Goal: Transaction & Acquisition: Book appointment/travel/reservation

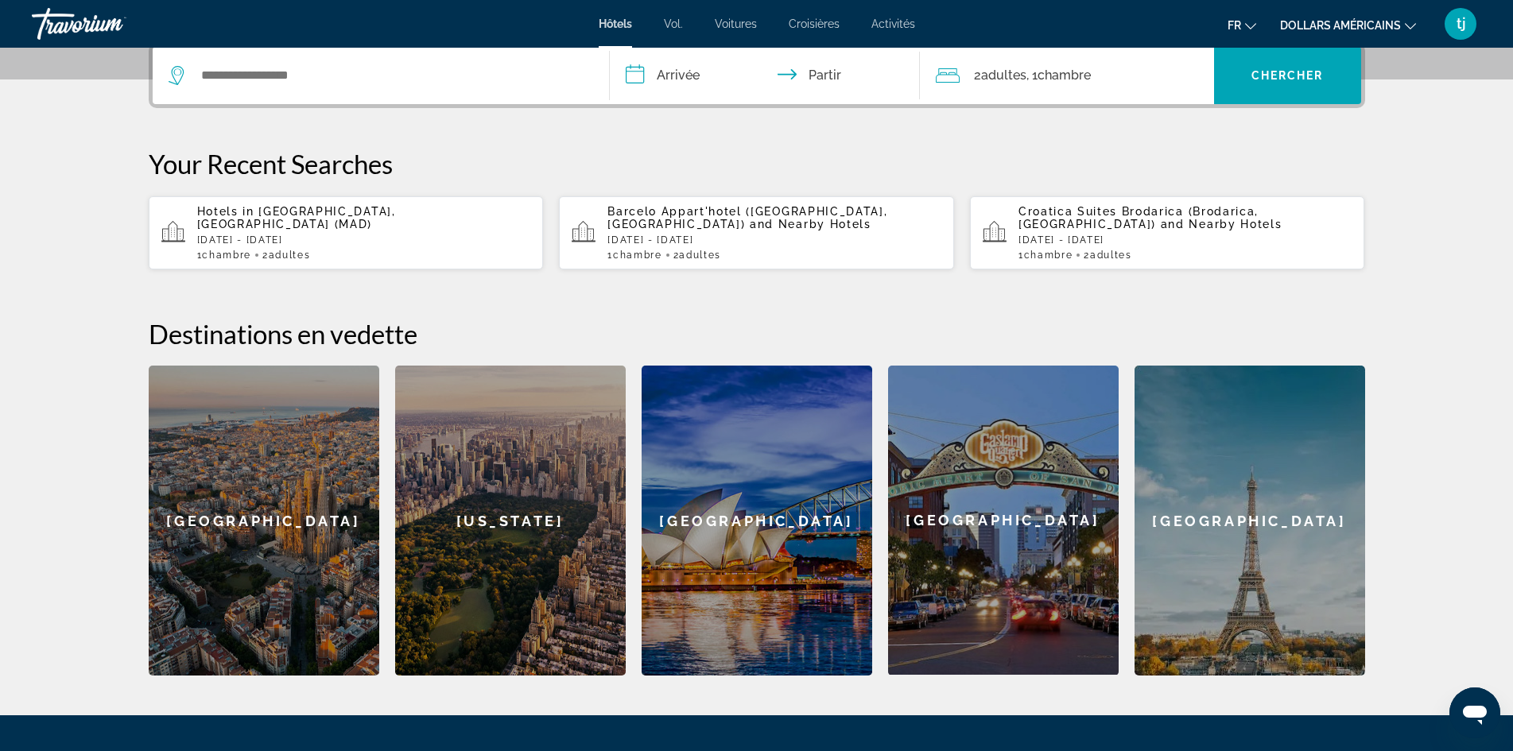
scroll to position [477, 0]
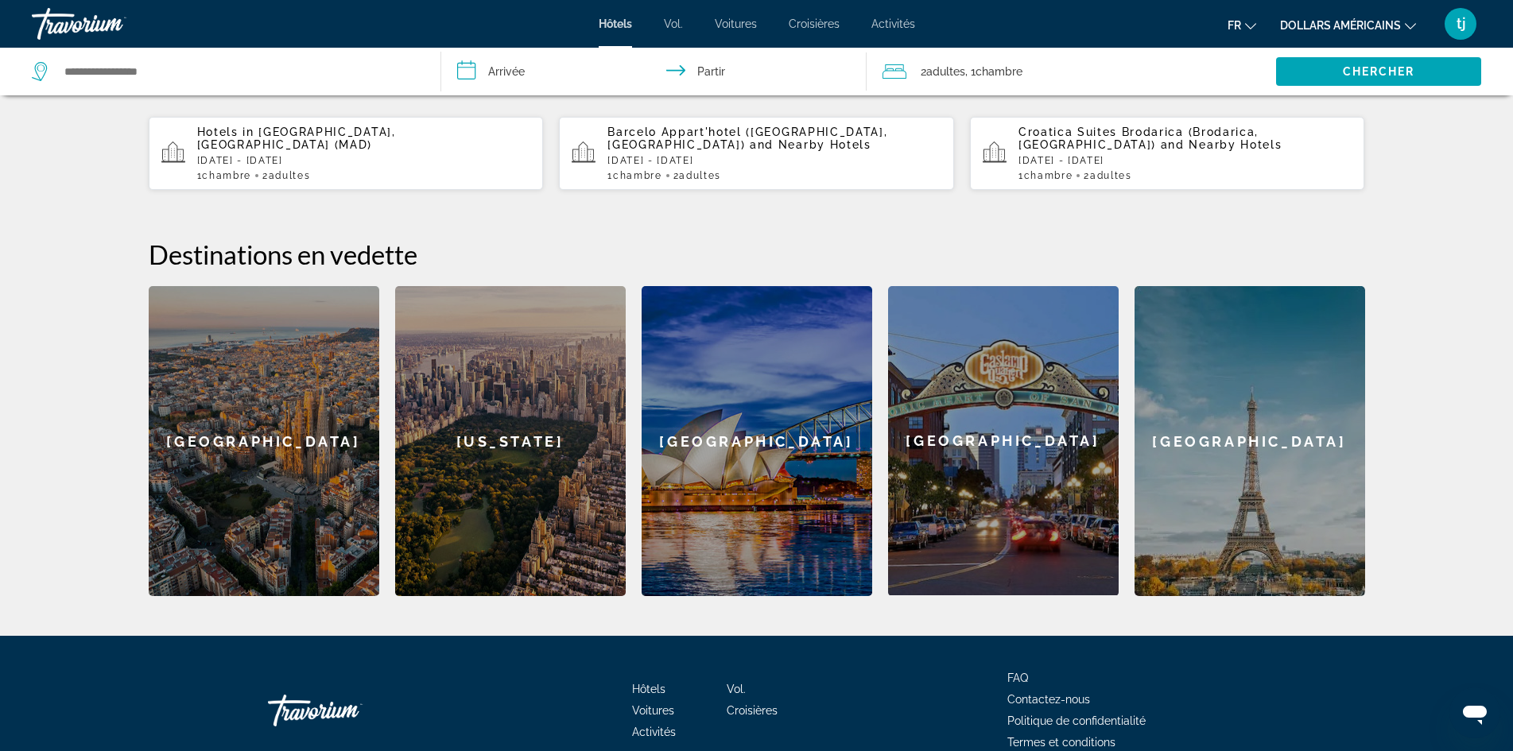
click at [301, 459] on div "[GEOGRAPHIC_DATA]" at bounding box center [264, 441] width 231 height 310
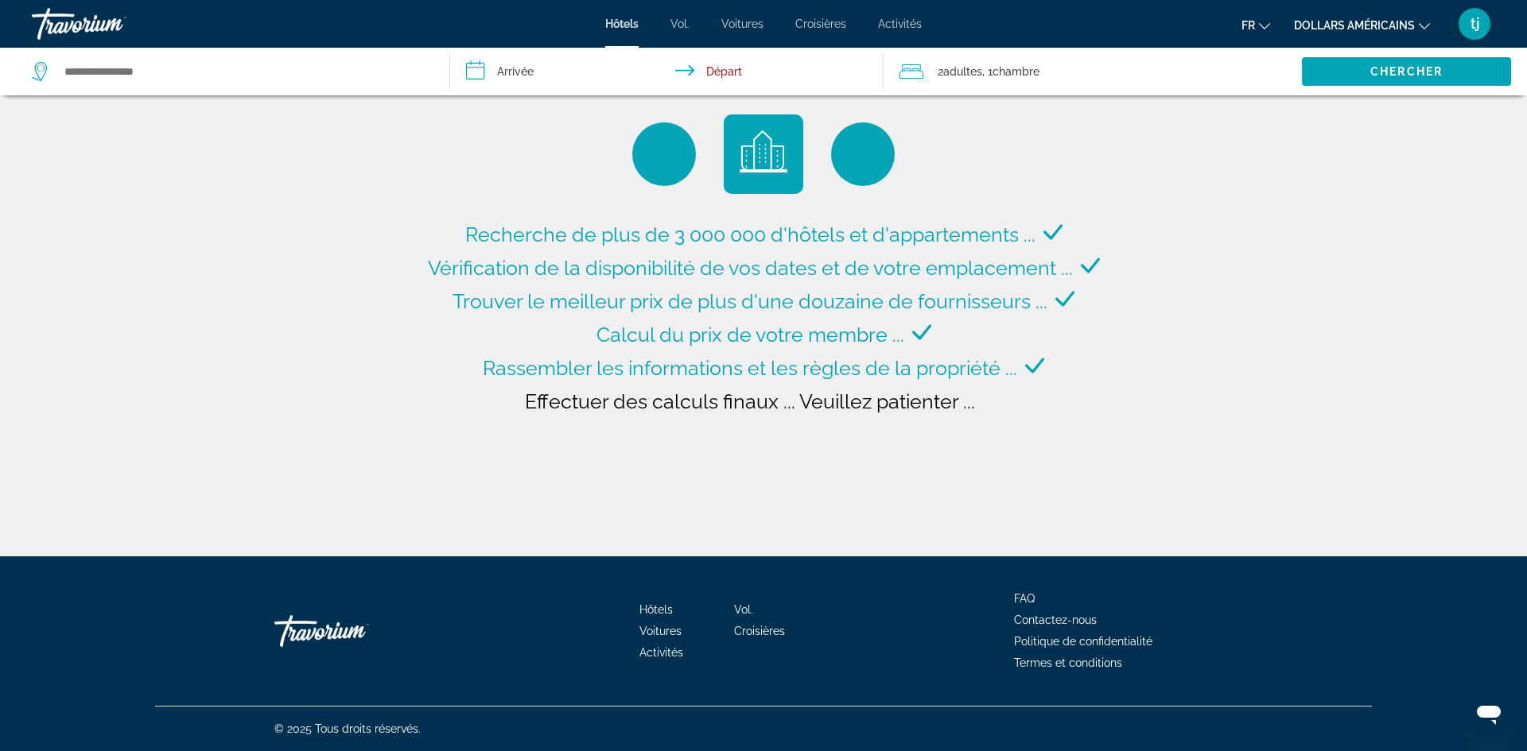
type input "**********"
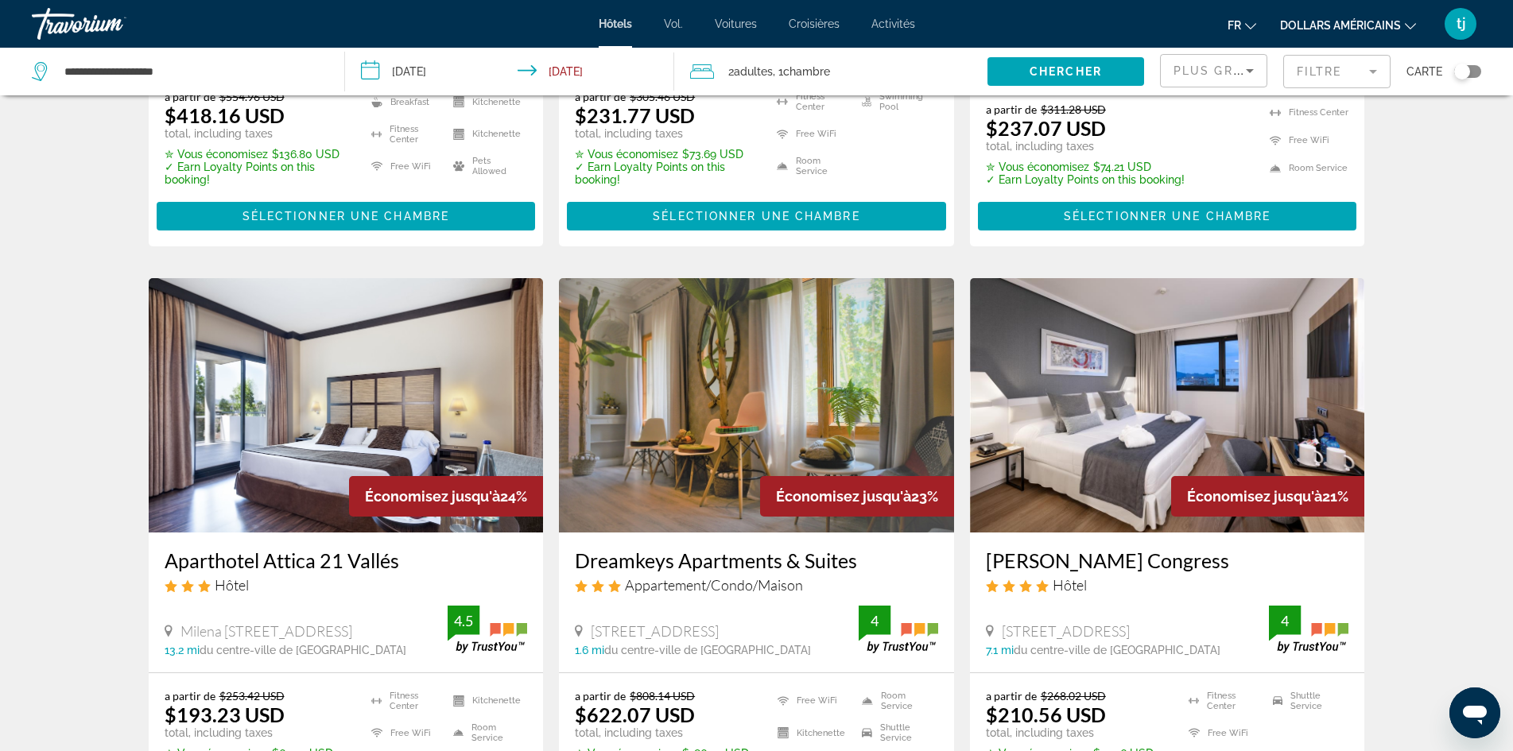
scroll to position [1749, 0]
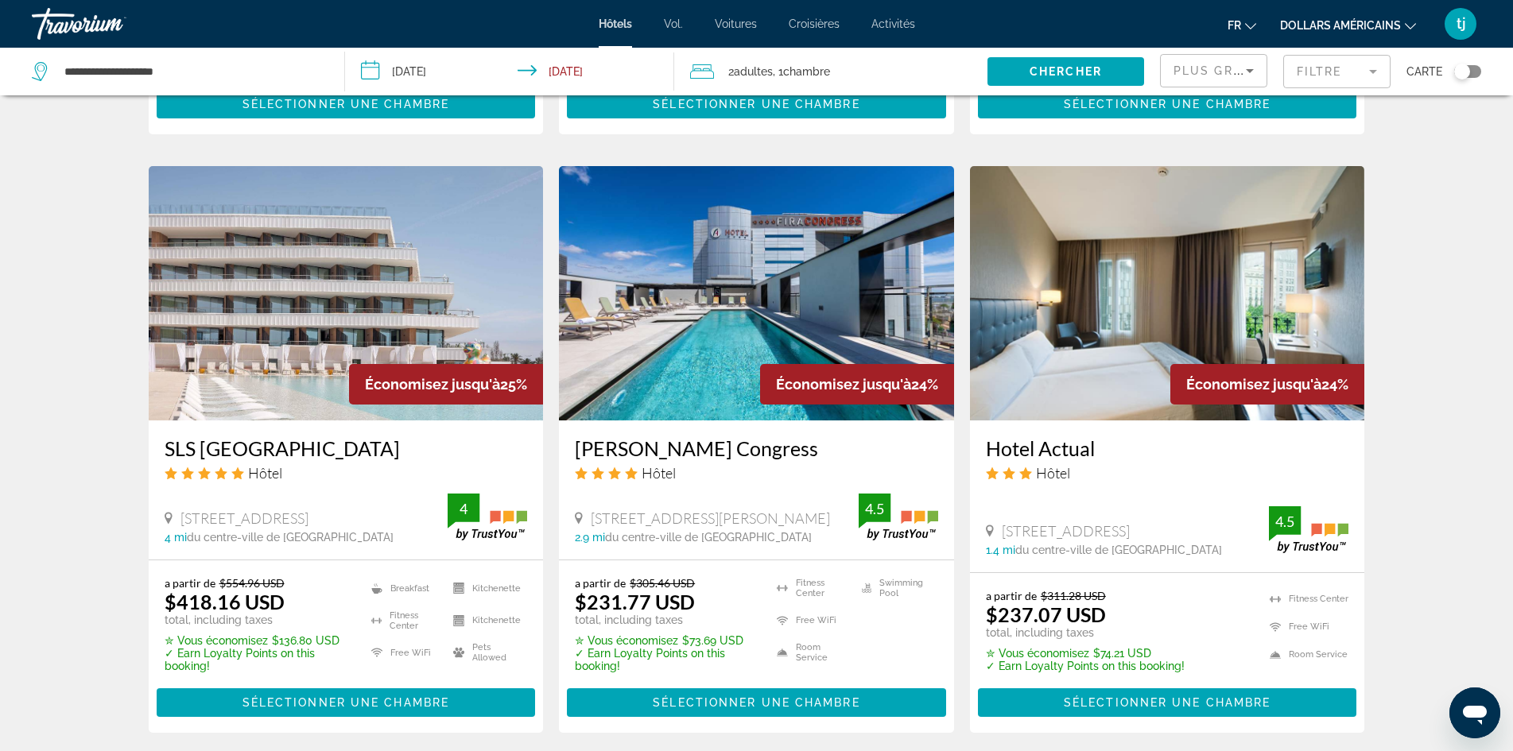
click at [103, 486] on div "Résultats de la recherche d'hôtel - 728 endroits pour passer votre temps Économ…" at bounding box center [756, 162] width 1513 height 2468
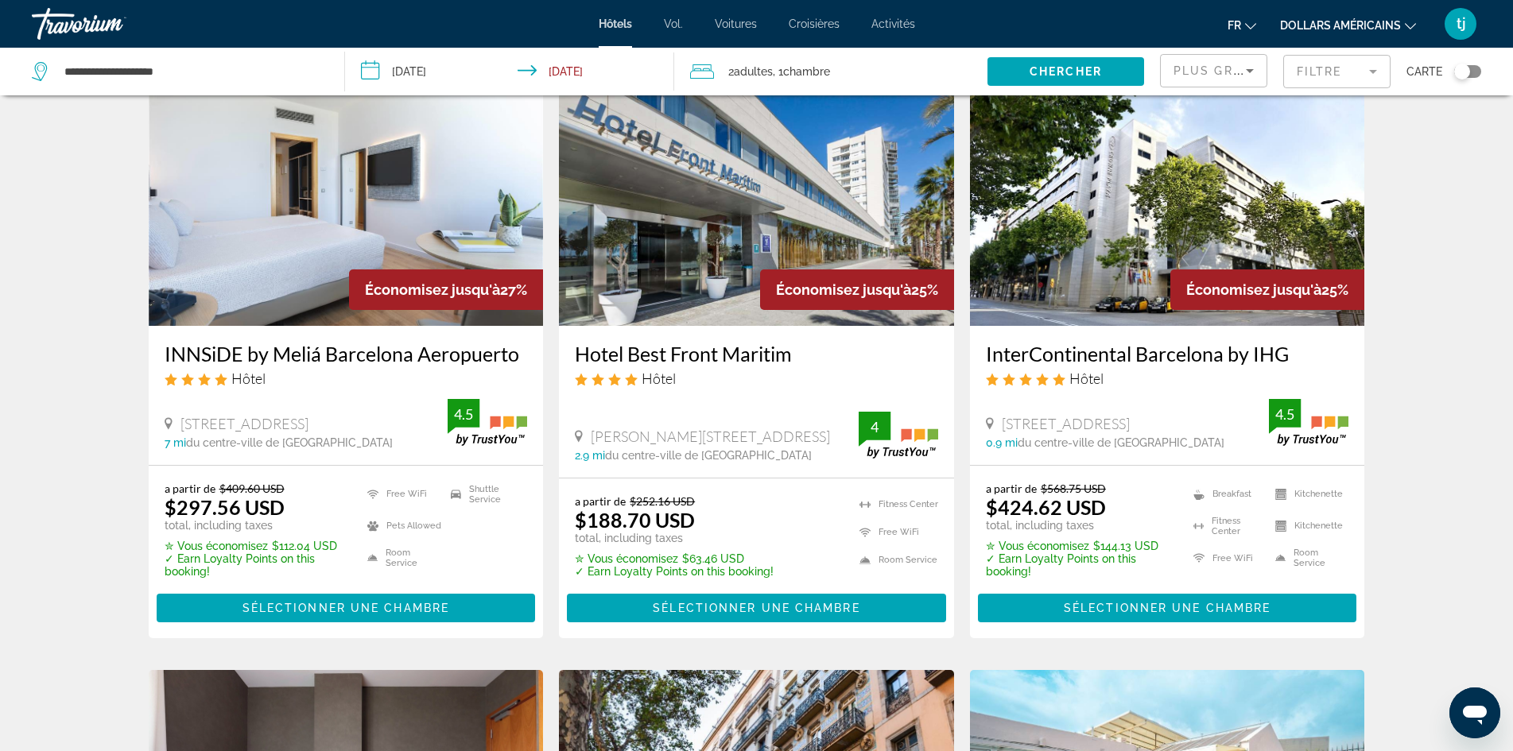
scroll to position [0, 0]
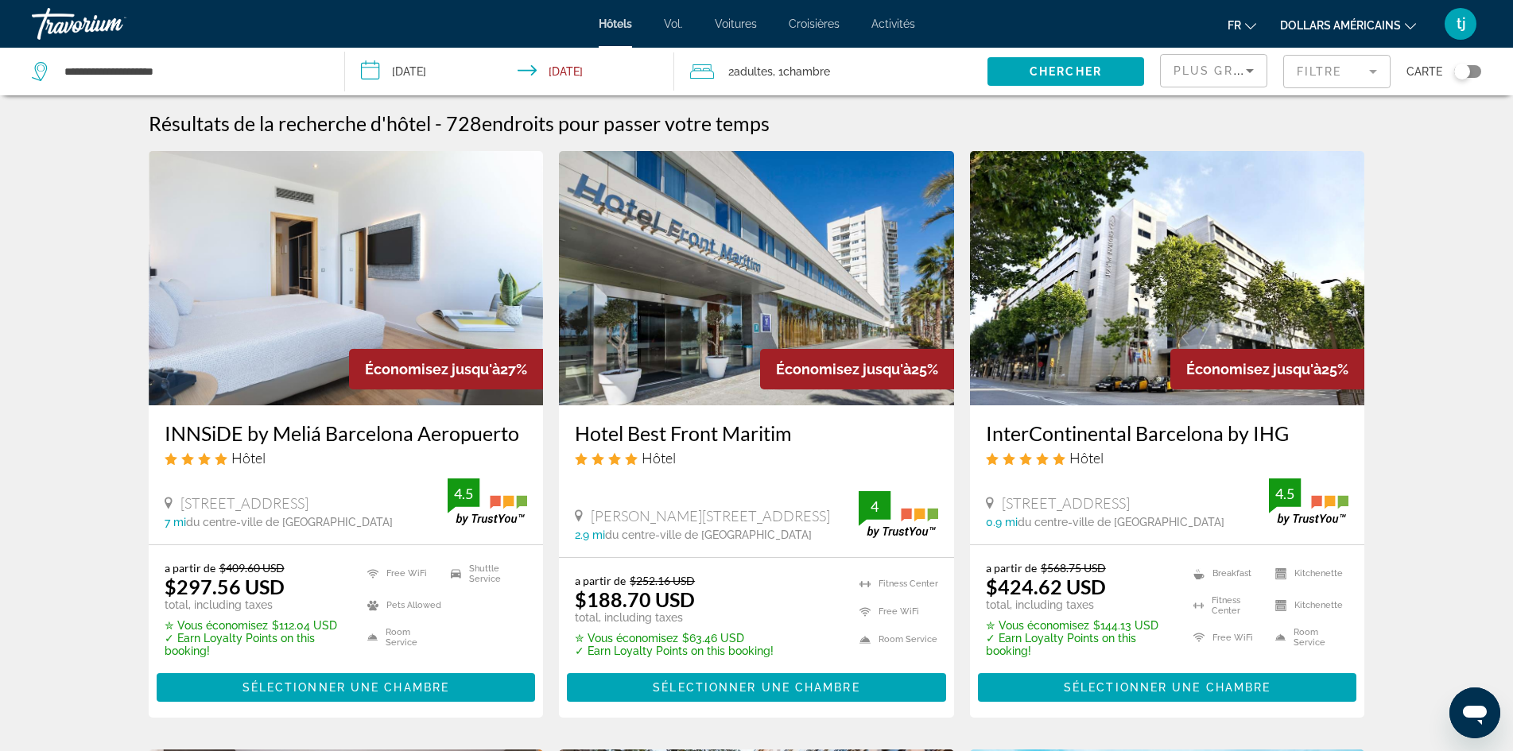
click at [706, 312] on img "Contenu principal" at bounding box center [756, 278] width 395 height 254
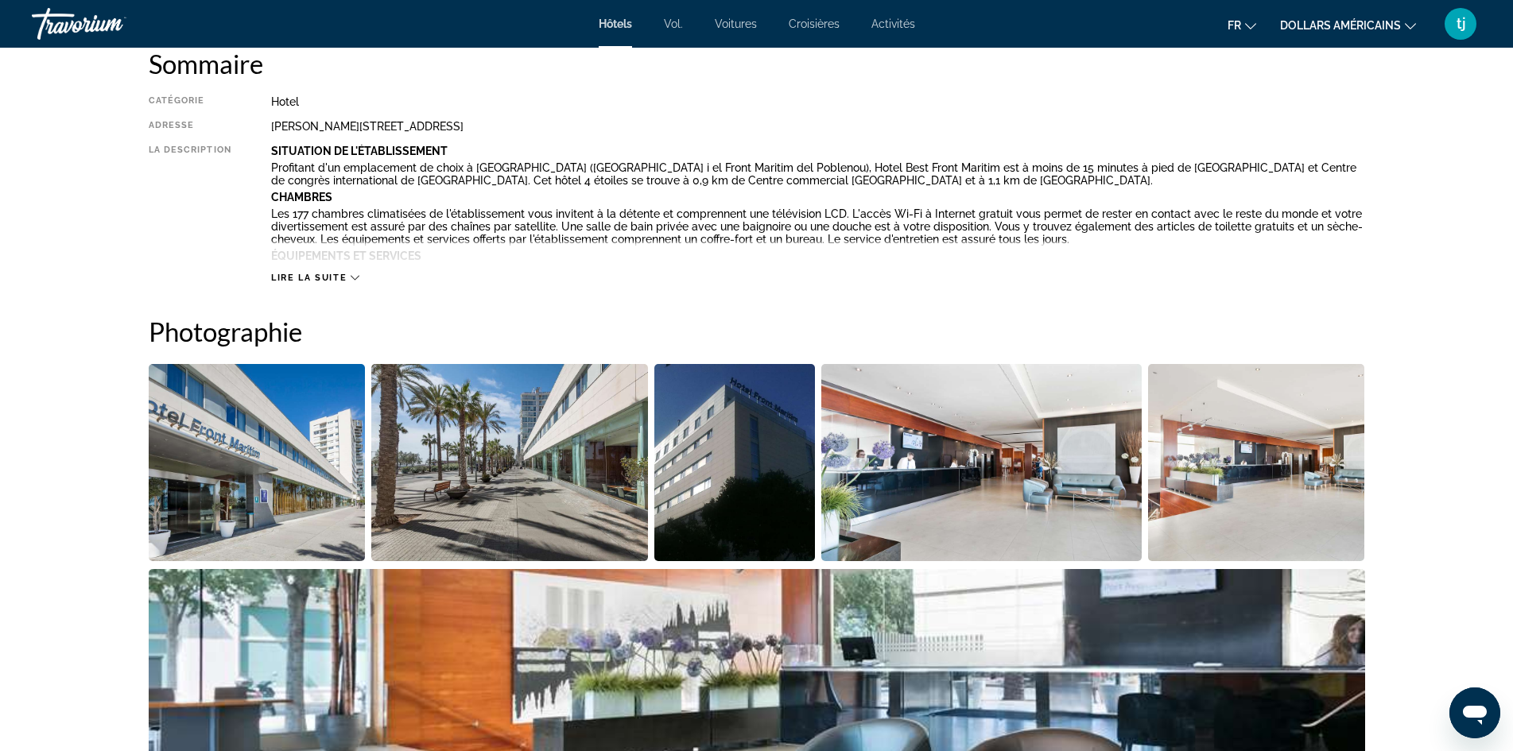
scroll to position [239, 0]
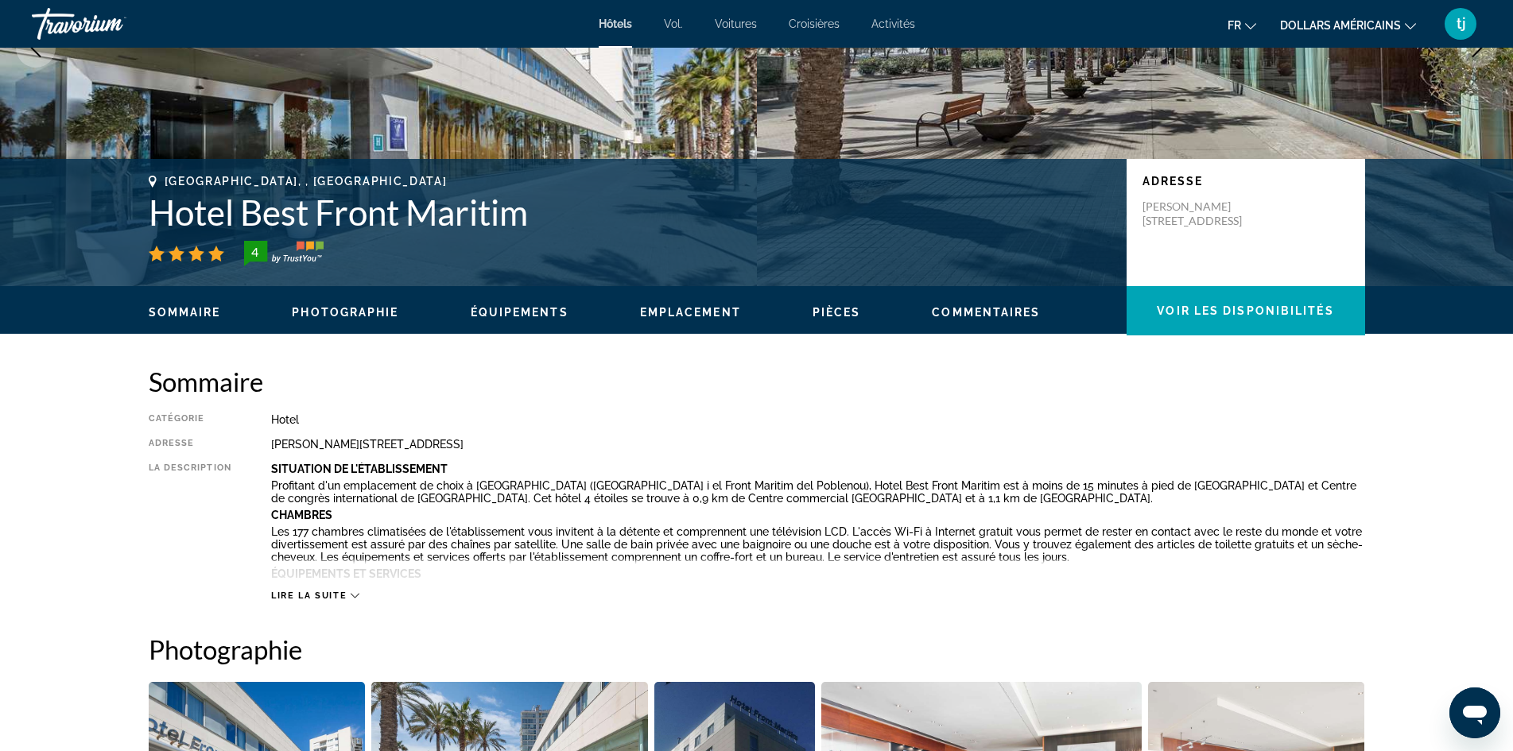
click at [1373, 19] on font "dollars américains" at bounding box center [1340, 25] width 121 height 13
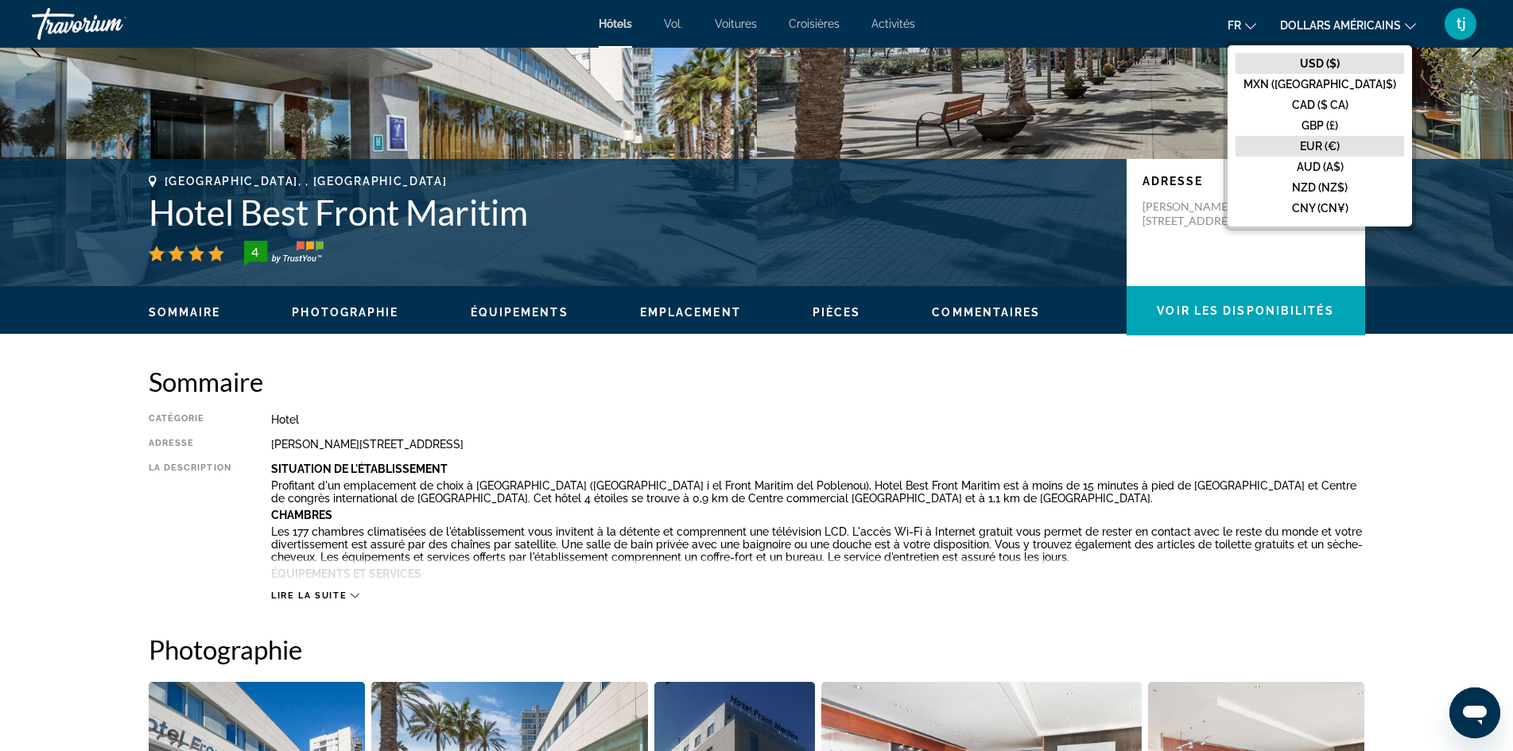
click at [1340, 146] on font "EUR (€)" at bounding box center [1320, 146] width 40 height 13
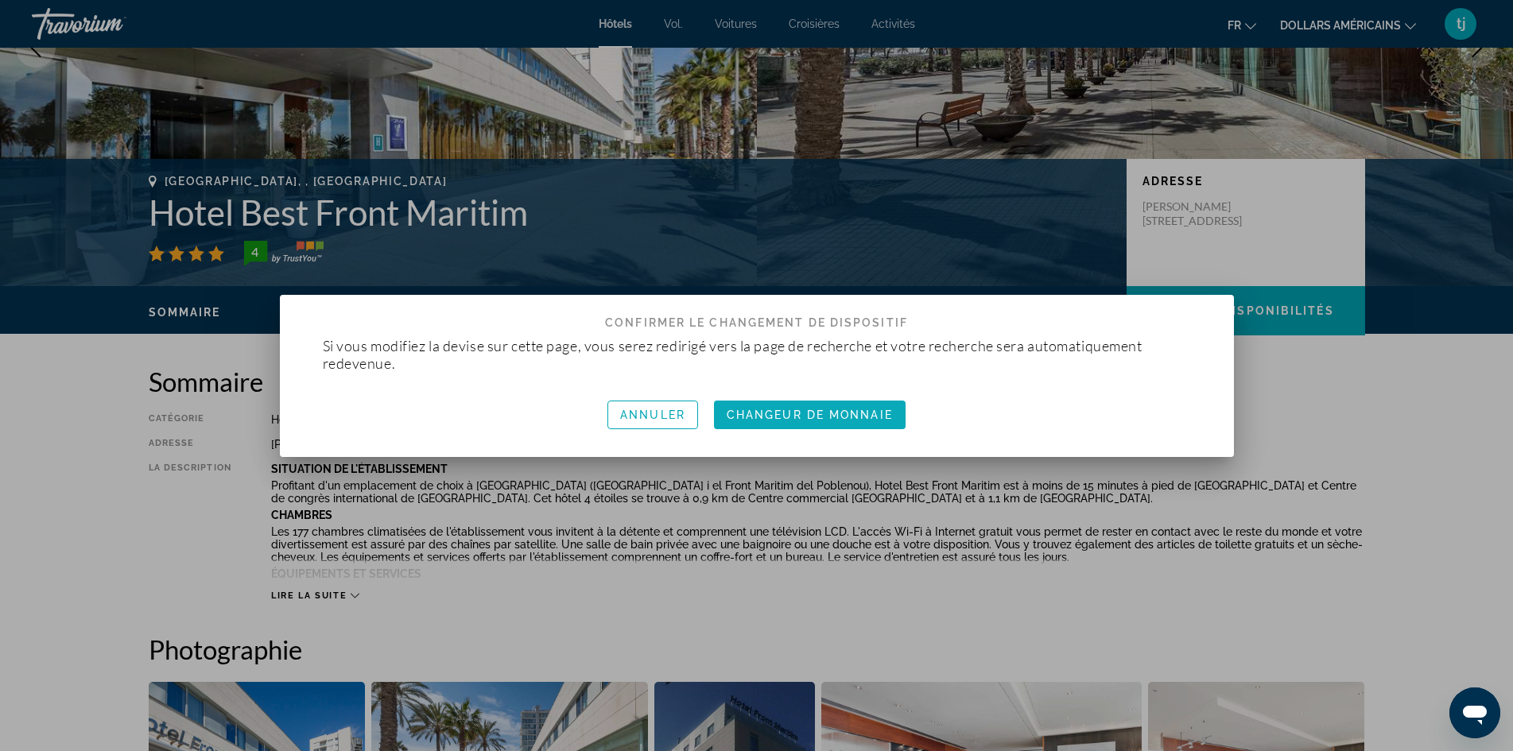
click at [804, 425] on span "button" at bounding box center [810, 415] width 192 height 38
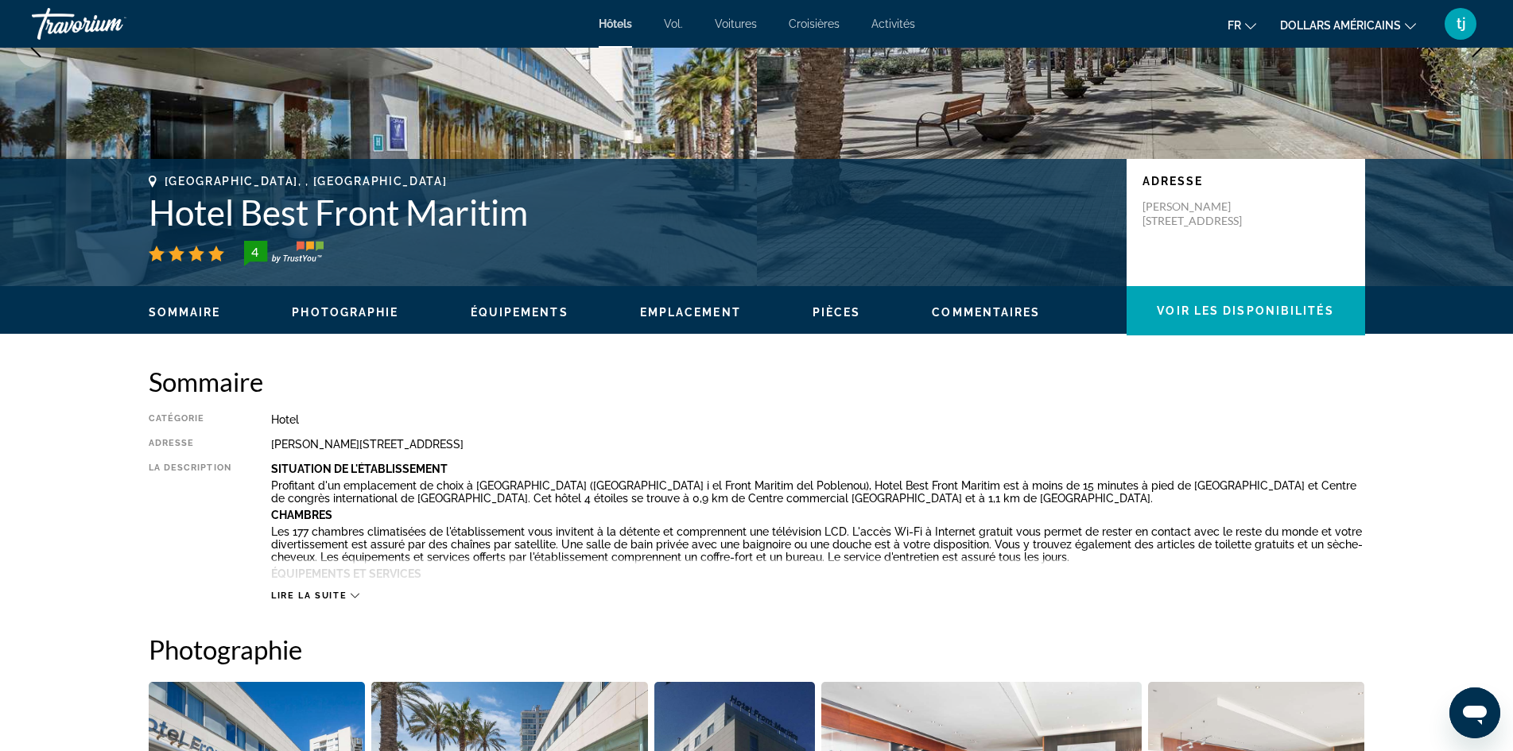
scroll to position [239, 0]
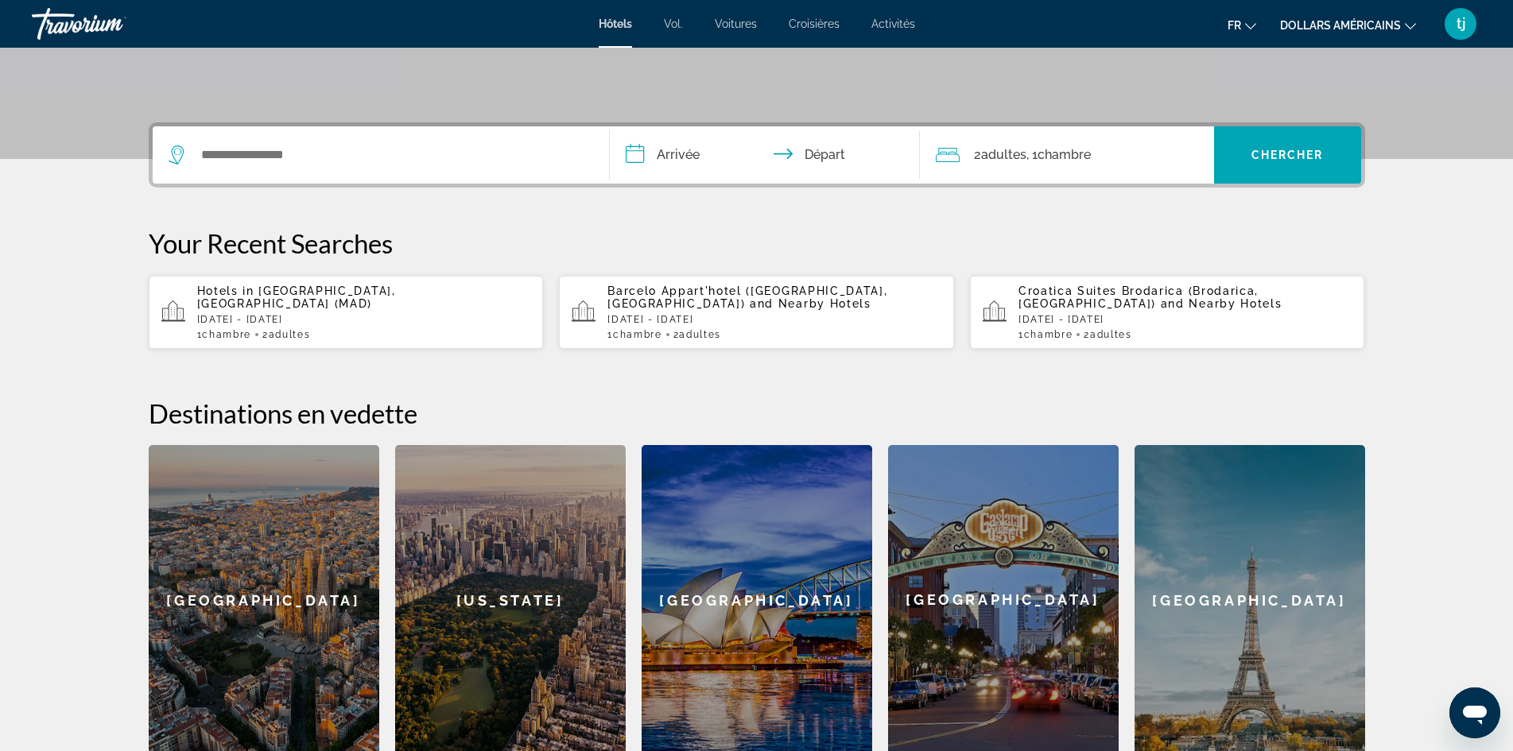
scroll to position [557, 0]
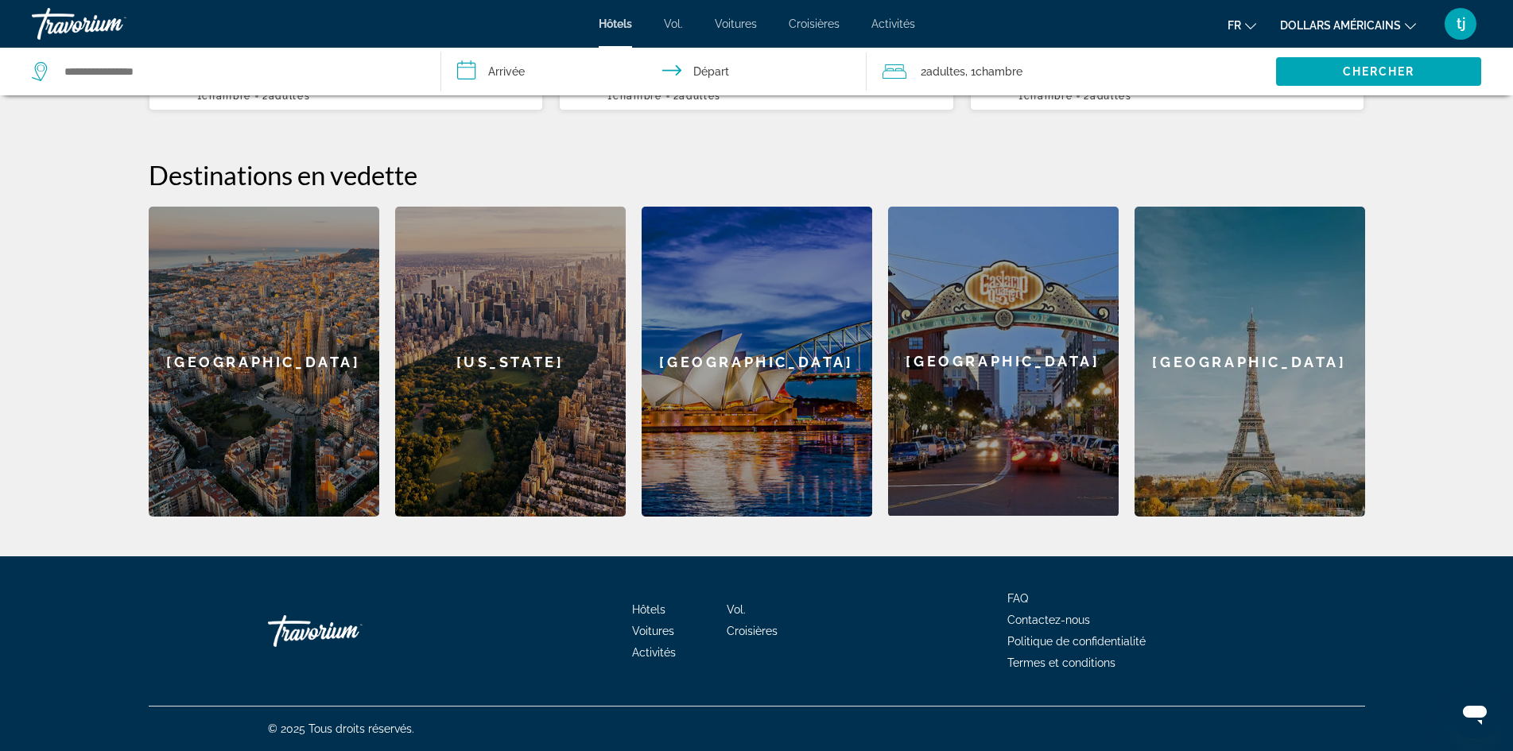
click at [320, 428] on div "[GEOGRAPHIC_DATA]" at bounding box center [264, 362] width 231 height 310
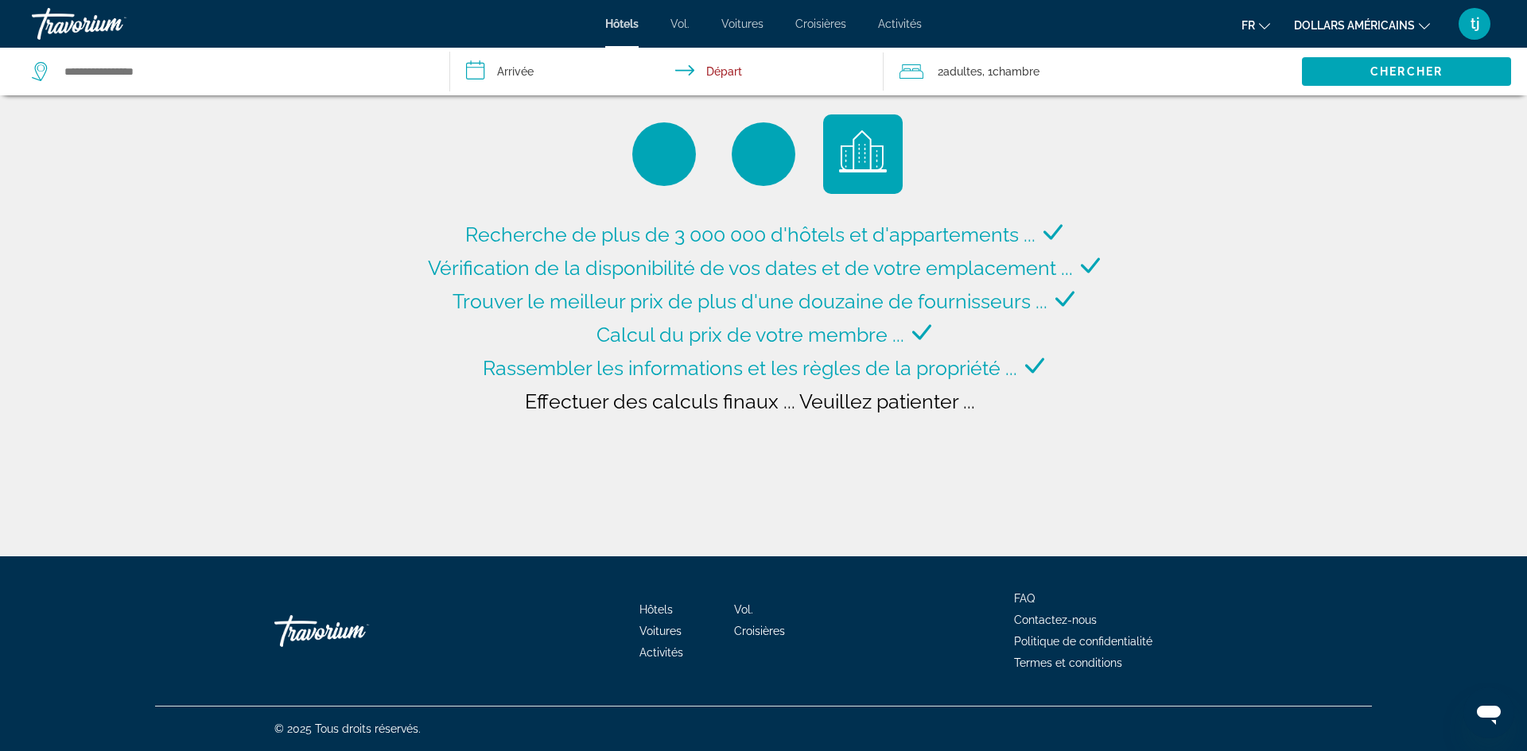
type input "**********"
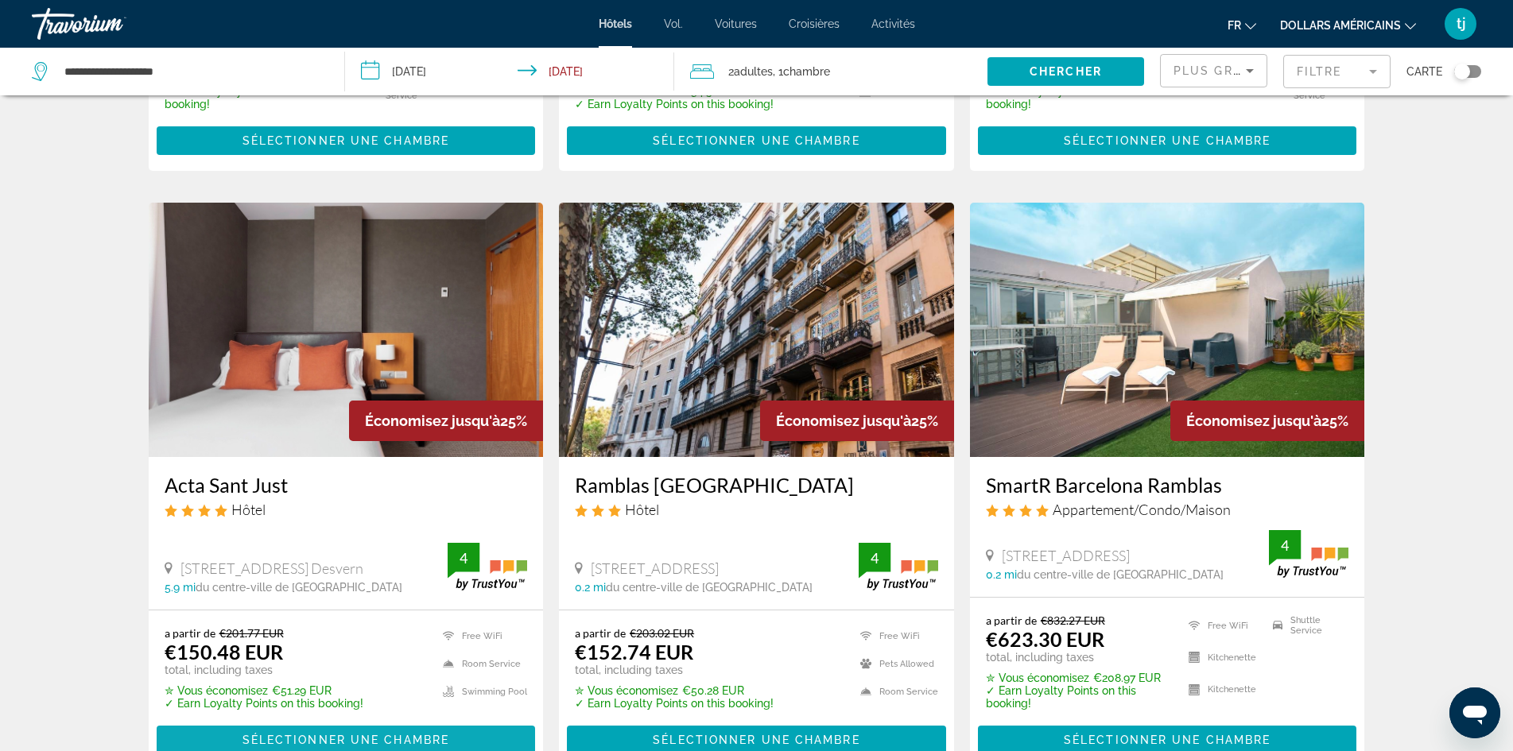
scroll to position [468, 0]
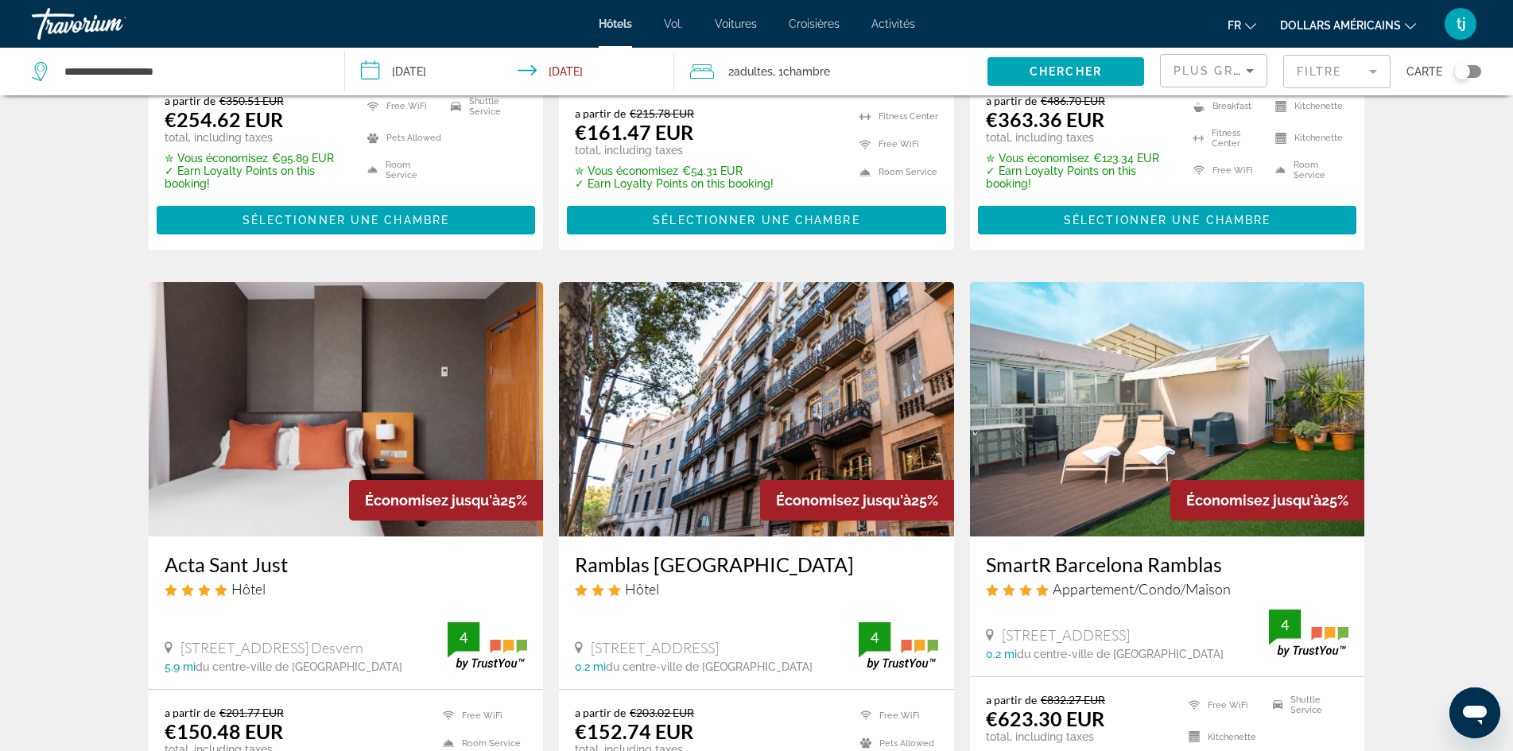
click at [352, 416] on img "Contenu principal" at bounding box center [346, 409] width 395 height 254
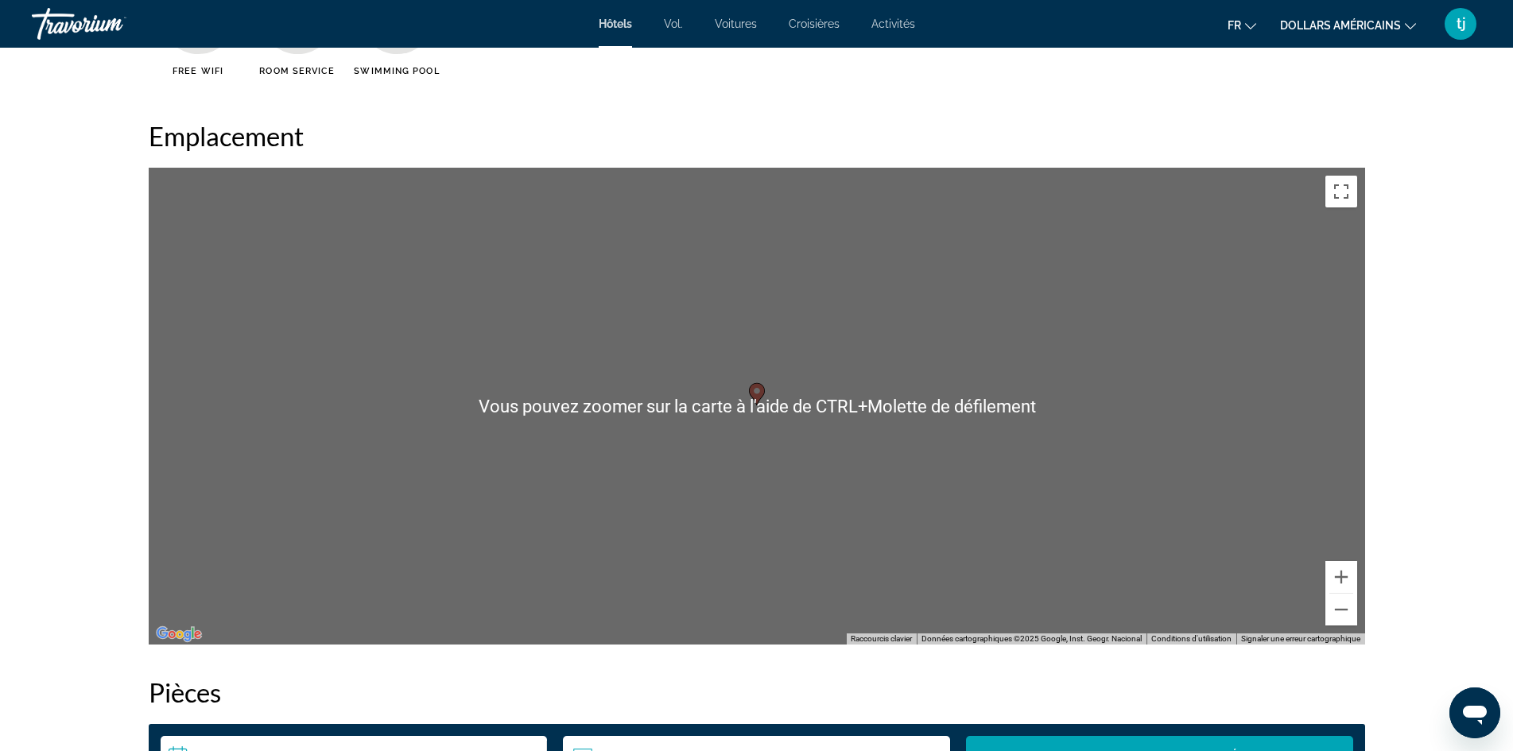
scroll to position [1511, 0]
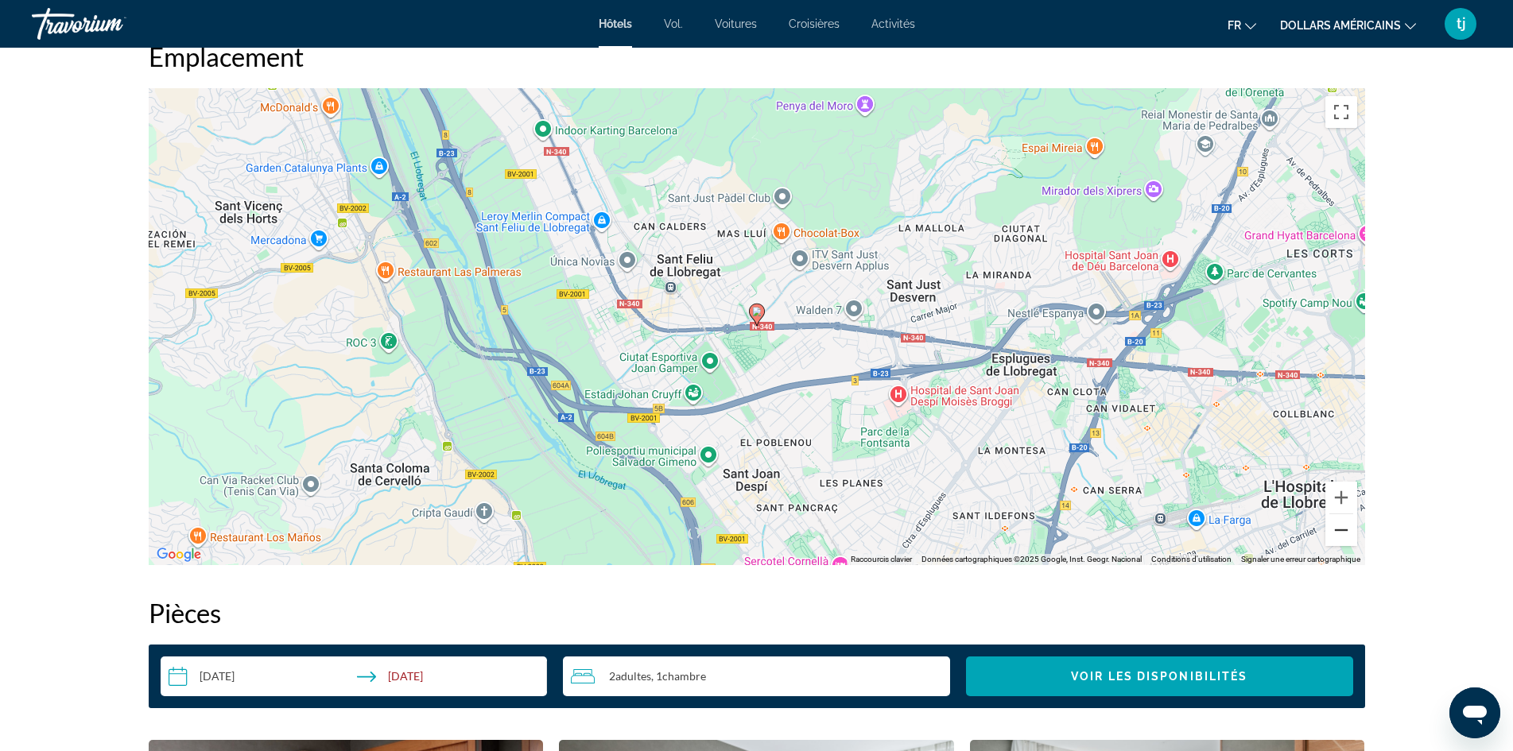
click at [1343, 539] on button "Zoom arrière" at bounding box center [1341, 530] width 32 height 32
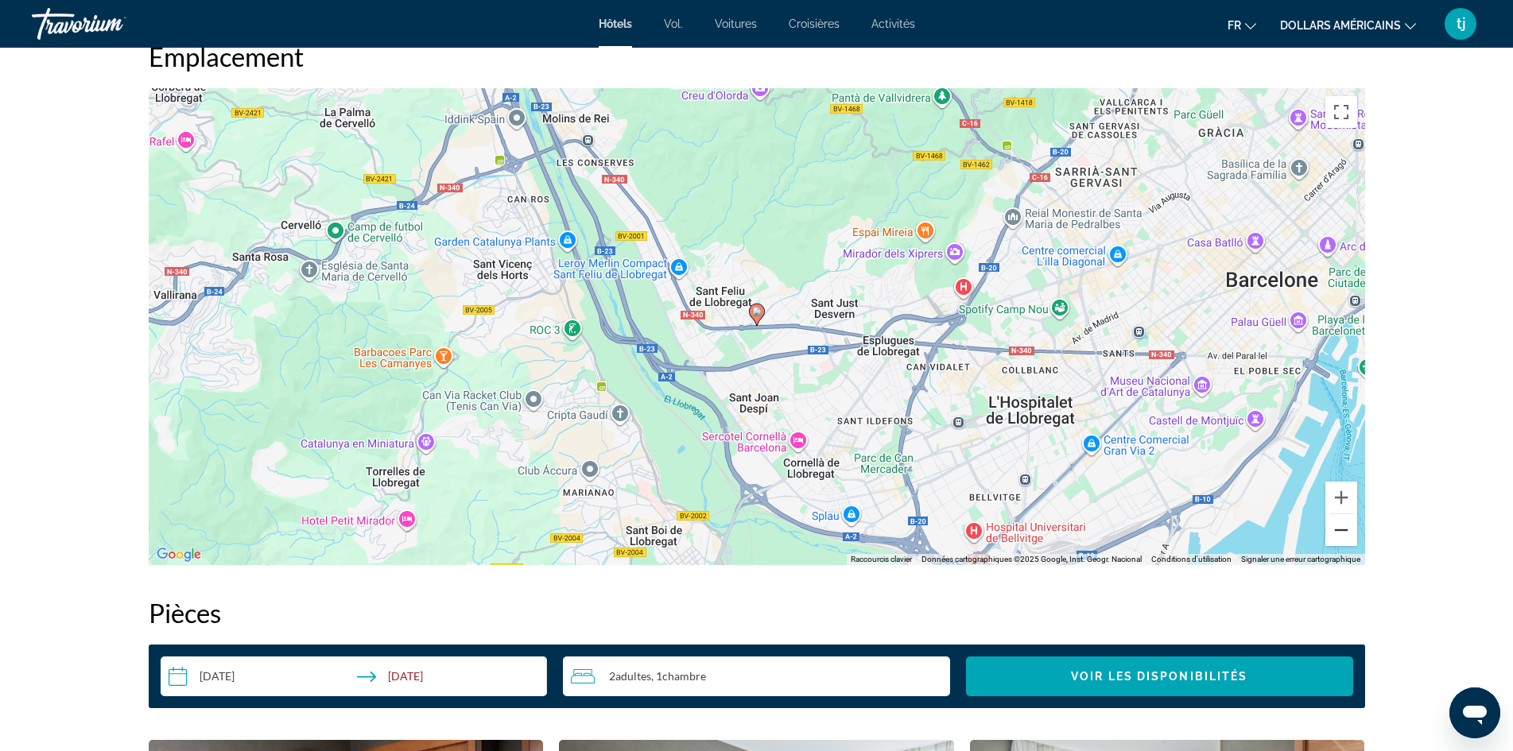
click at [1343, 539] on button "Zoom arrière" at bounding box center [1341, 530] width 32 height 32
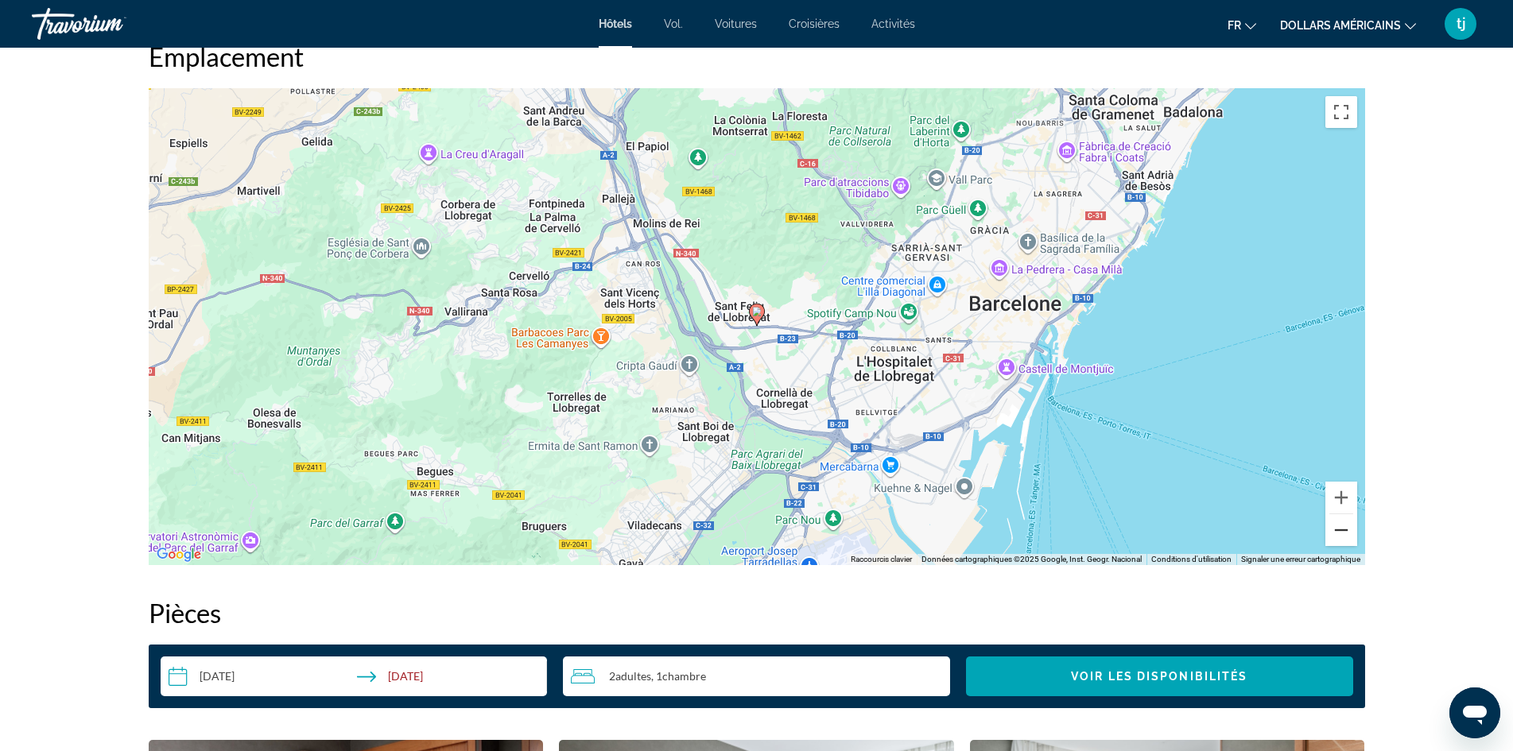
click at [1343, 539] on button "Zoom arrière" at bounding box center [1341, 530] width 32 height 32
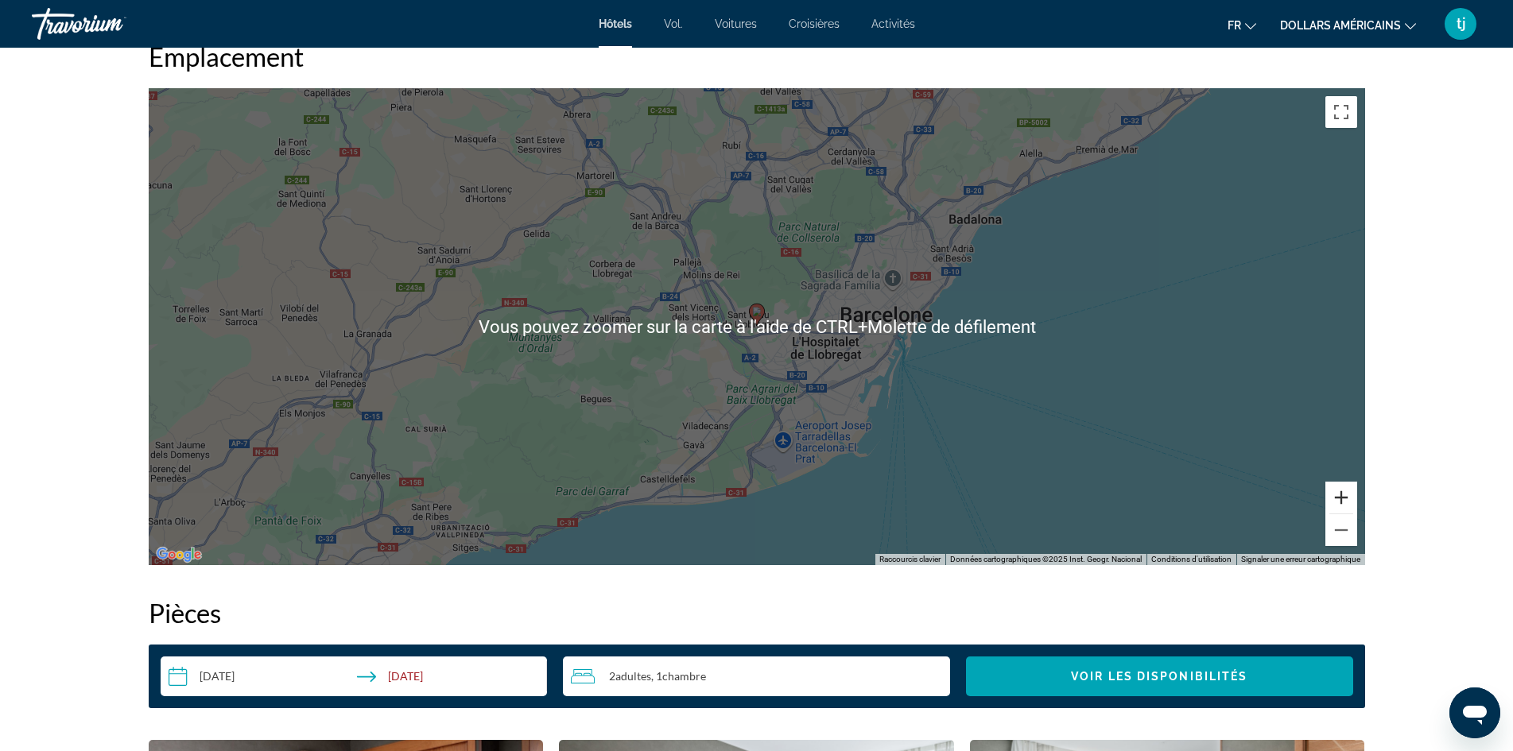
click at [1337, 491] on button "Zoom avant" at bounding box center [1341, 498] width 32 height 32
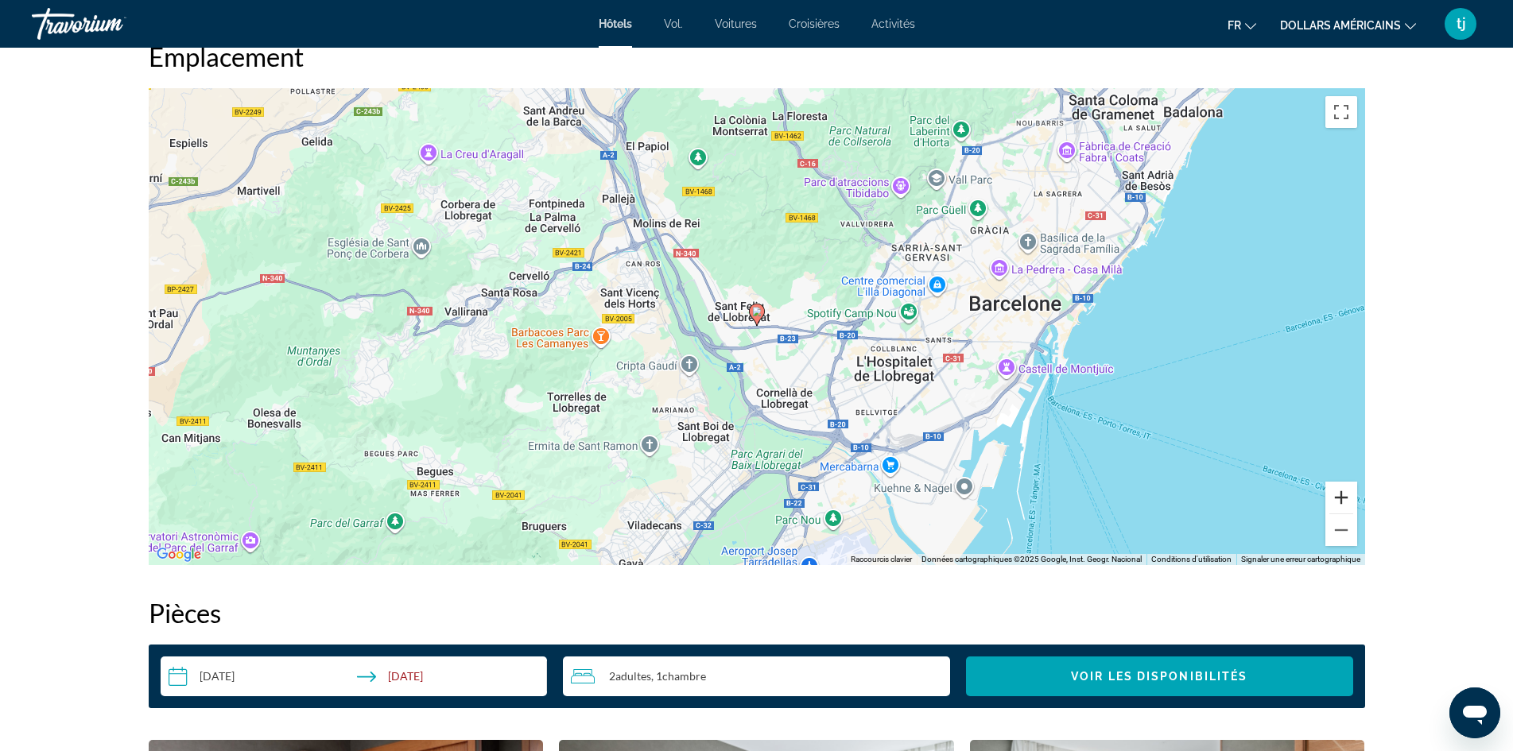
drag, startPoint x: 1346, startPoint y: 493, endPoint x: 1324, endPoint y: 493, distance: 22.3
click at [1345, 493] on button "Zoom avant" at bounding box center [1341, 498] width 32 height 32
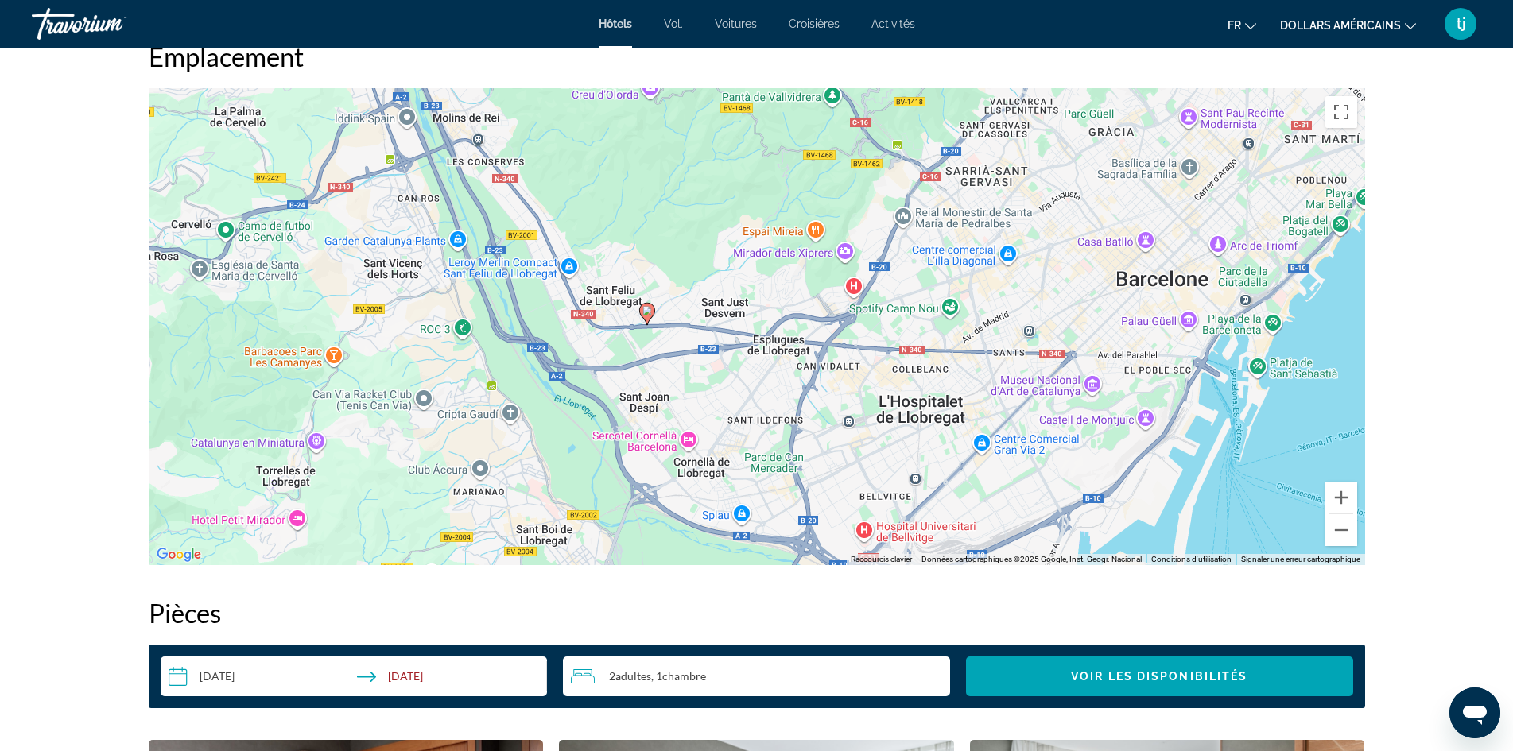
drag, startPoint x: 1042, startPoint y: 402, endPoint x: 931, endPoint y: 402, distance: 111.3
click at [931, 402] on div "Pour activer le glissement avec le clavier, appuyez sur Alt+Entrée. Une fois ce…" at bounding box center [757, 326] width 1217 height 477
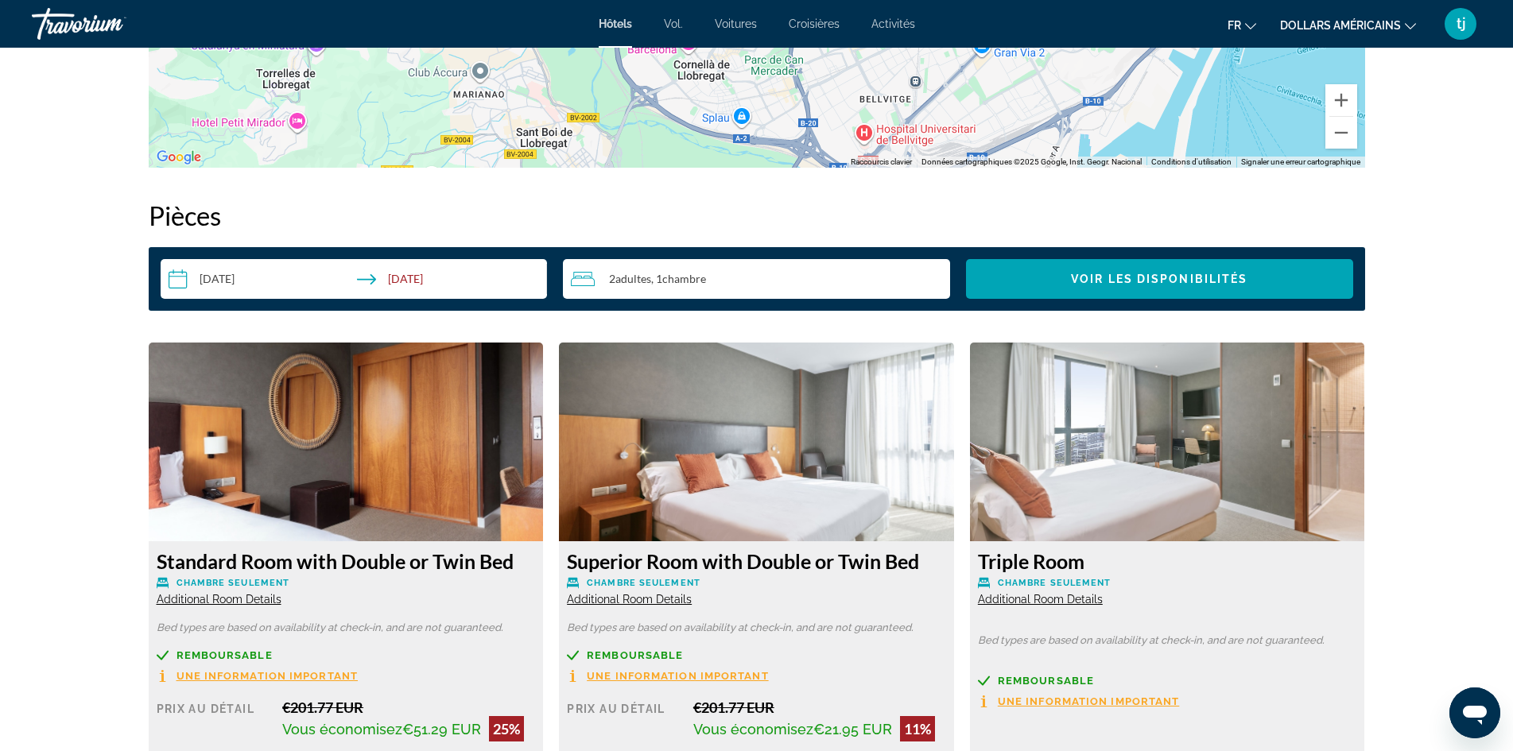
scroll to position [2067, 0]
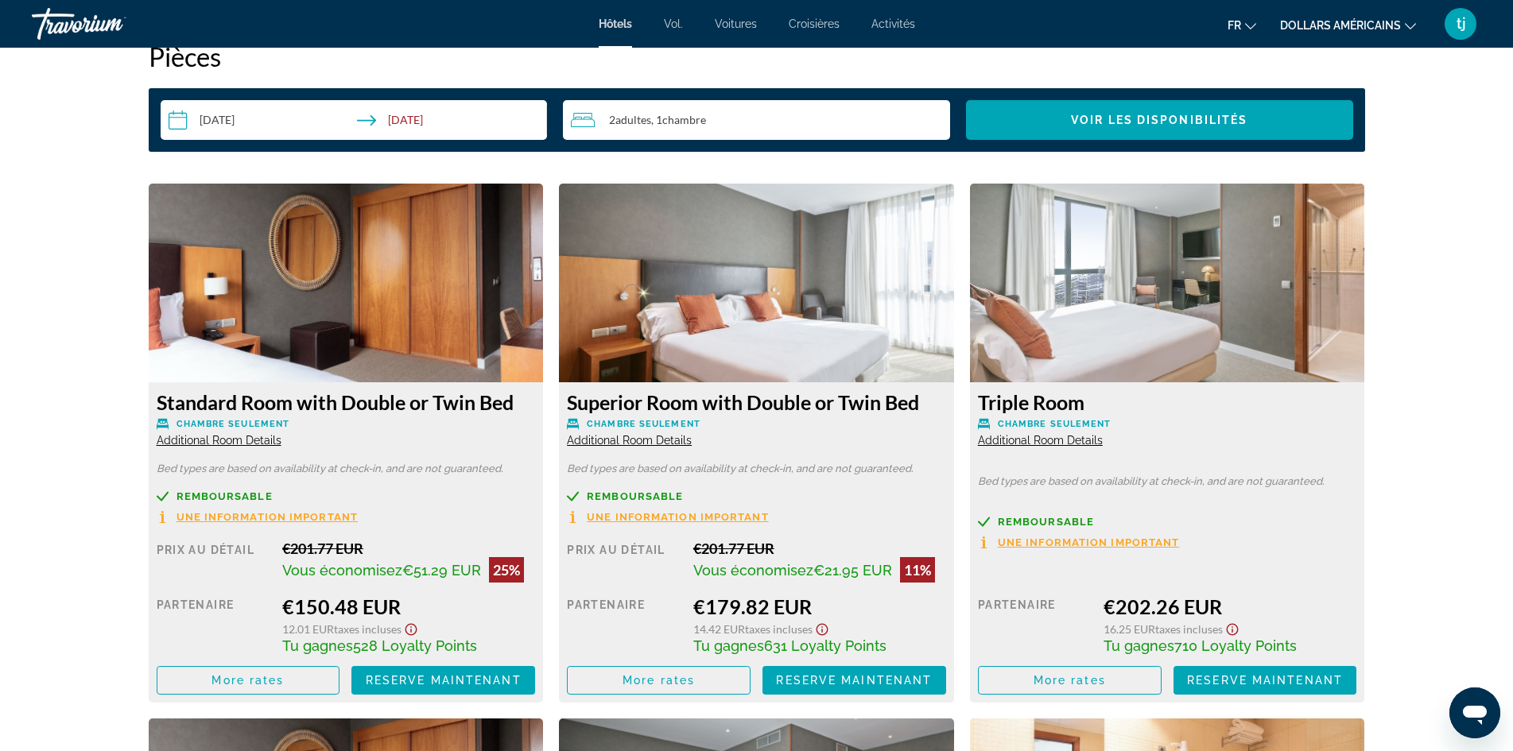
click at [404, 317] on img "Contenu principal" at bounding box center [346, 283] width 395 height 199
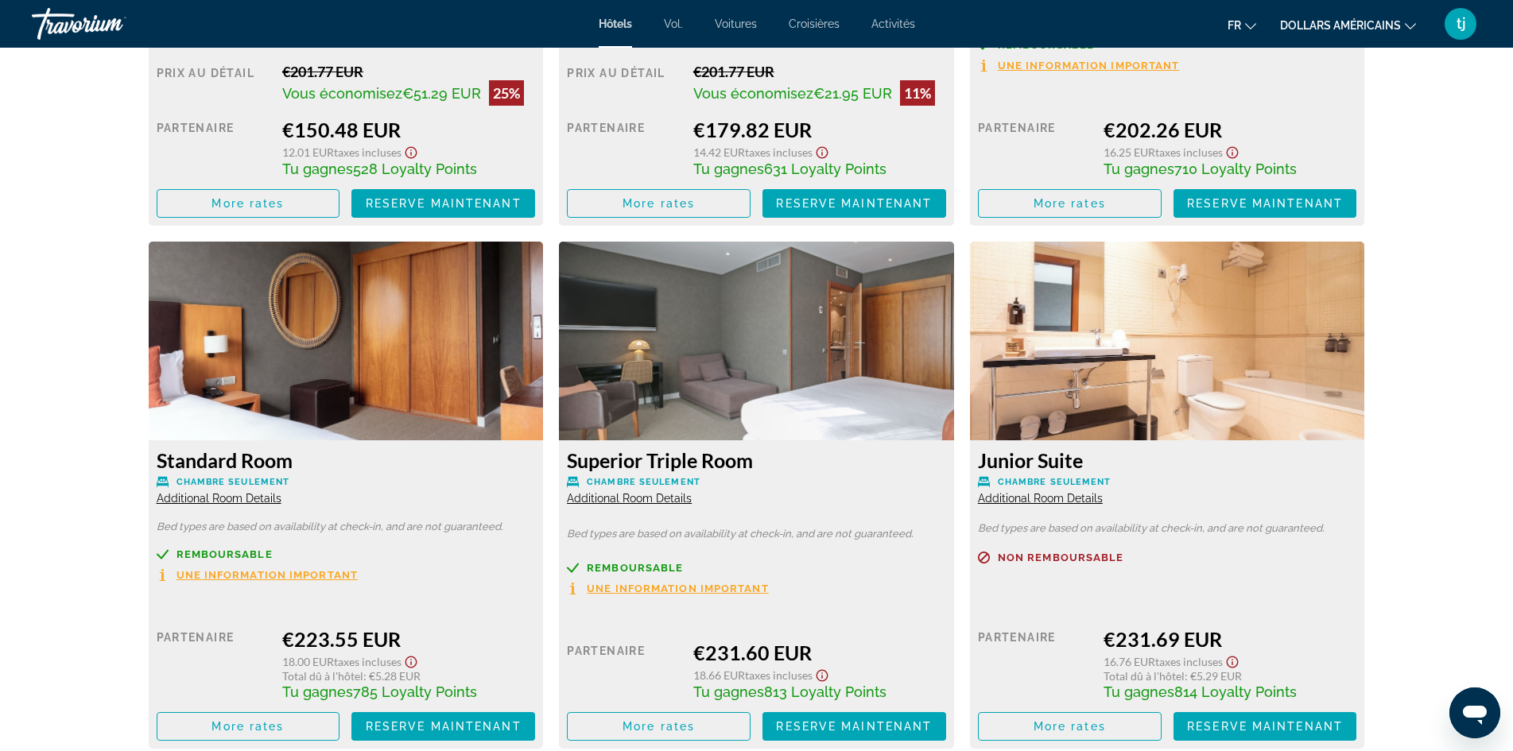
scroll to position [2465, 0]
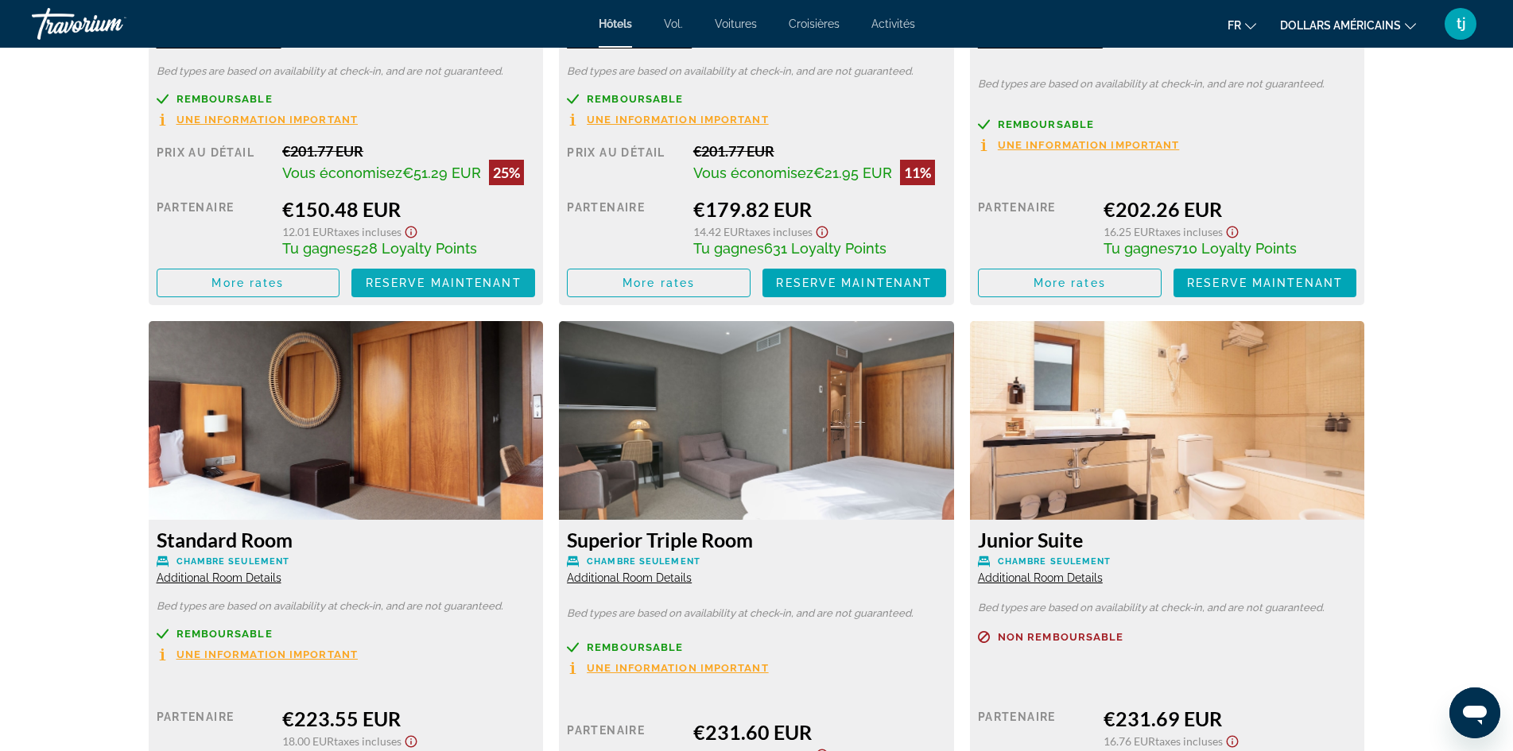
click at [422, 287] on span "Reserve maintenant" at bounding box center [444, 283] width 156 height 13
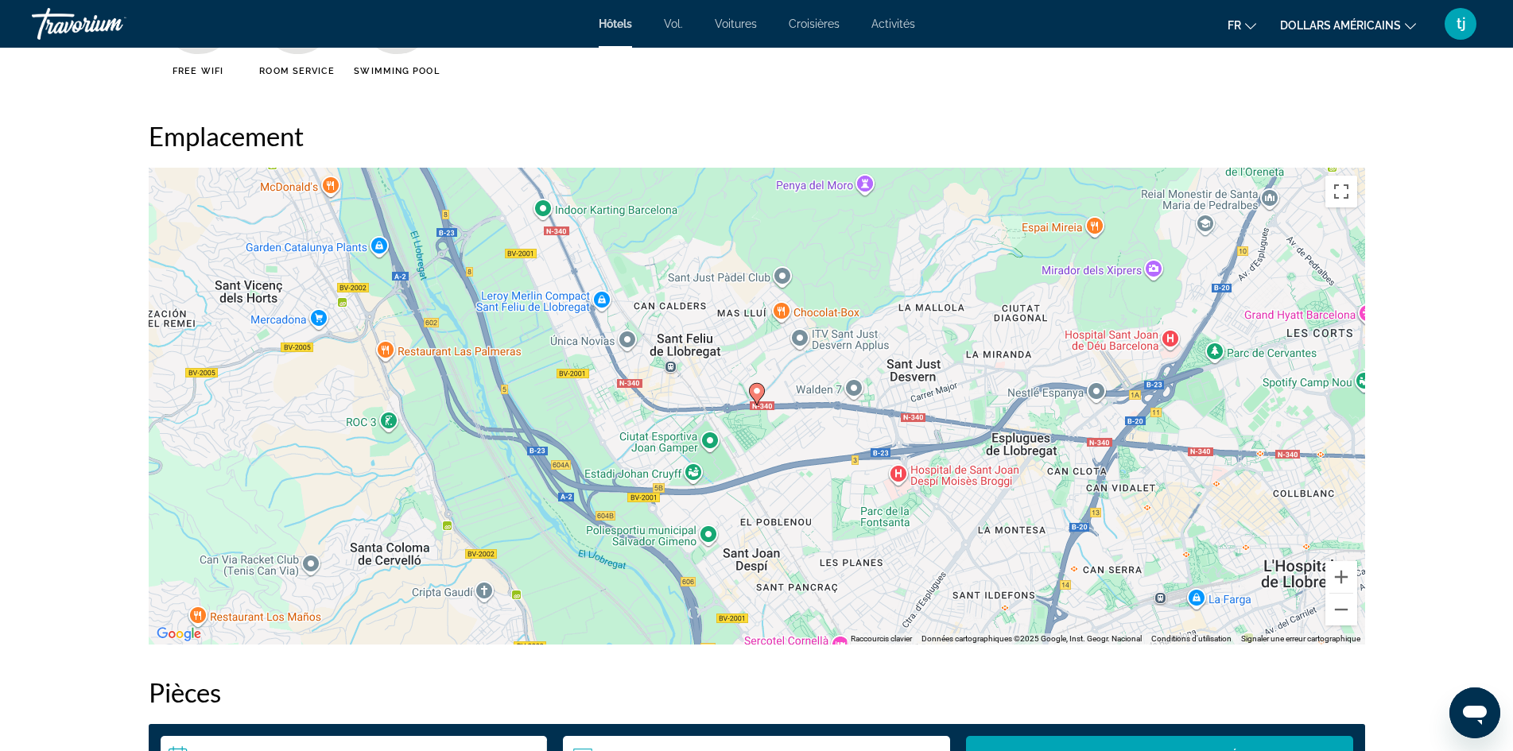
scroll to position [1749, 0]
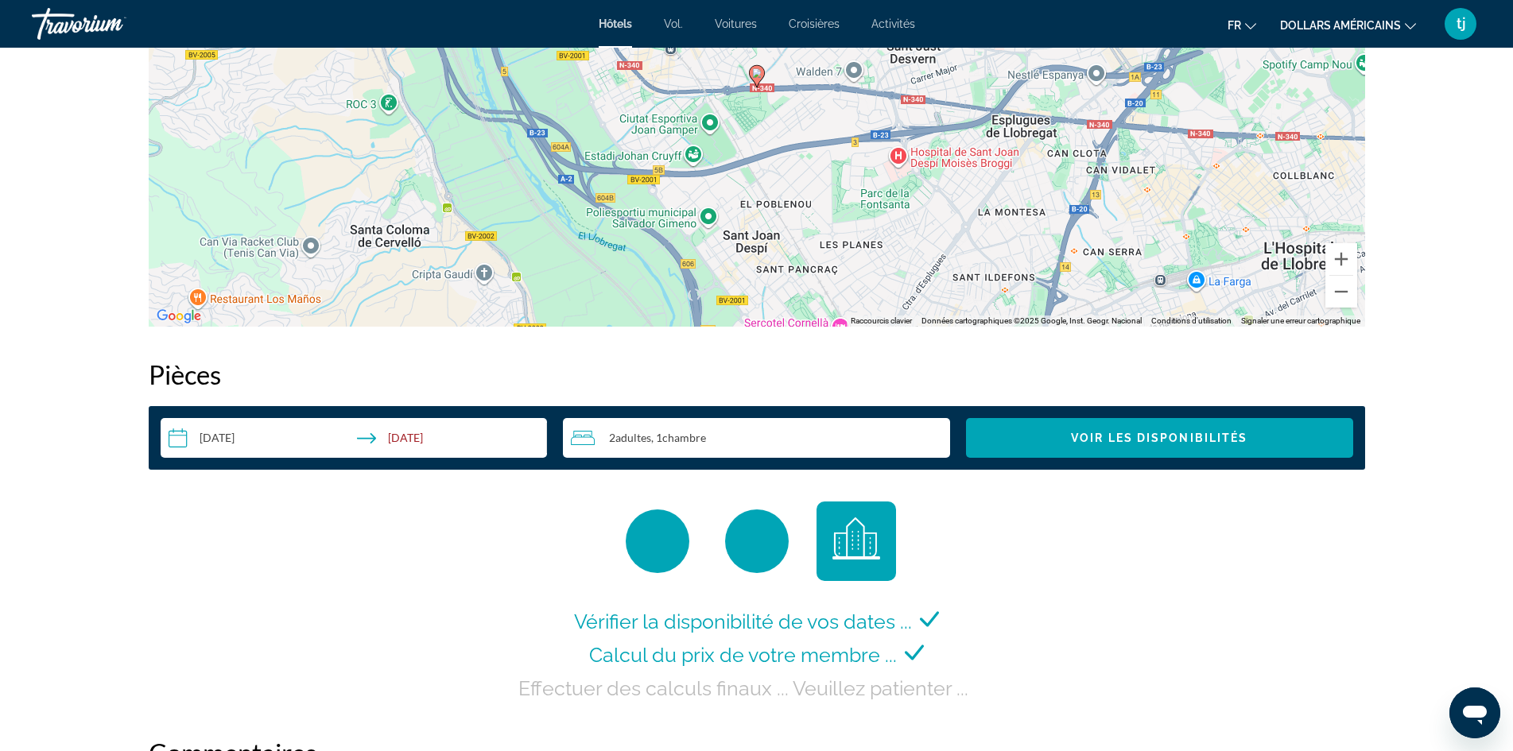
click at [277, 433] on input "**********" at bounding box center [358, 440] width 394 height 45
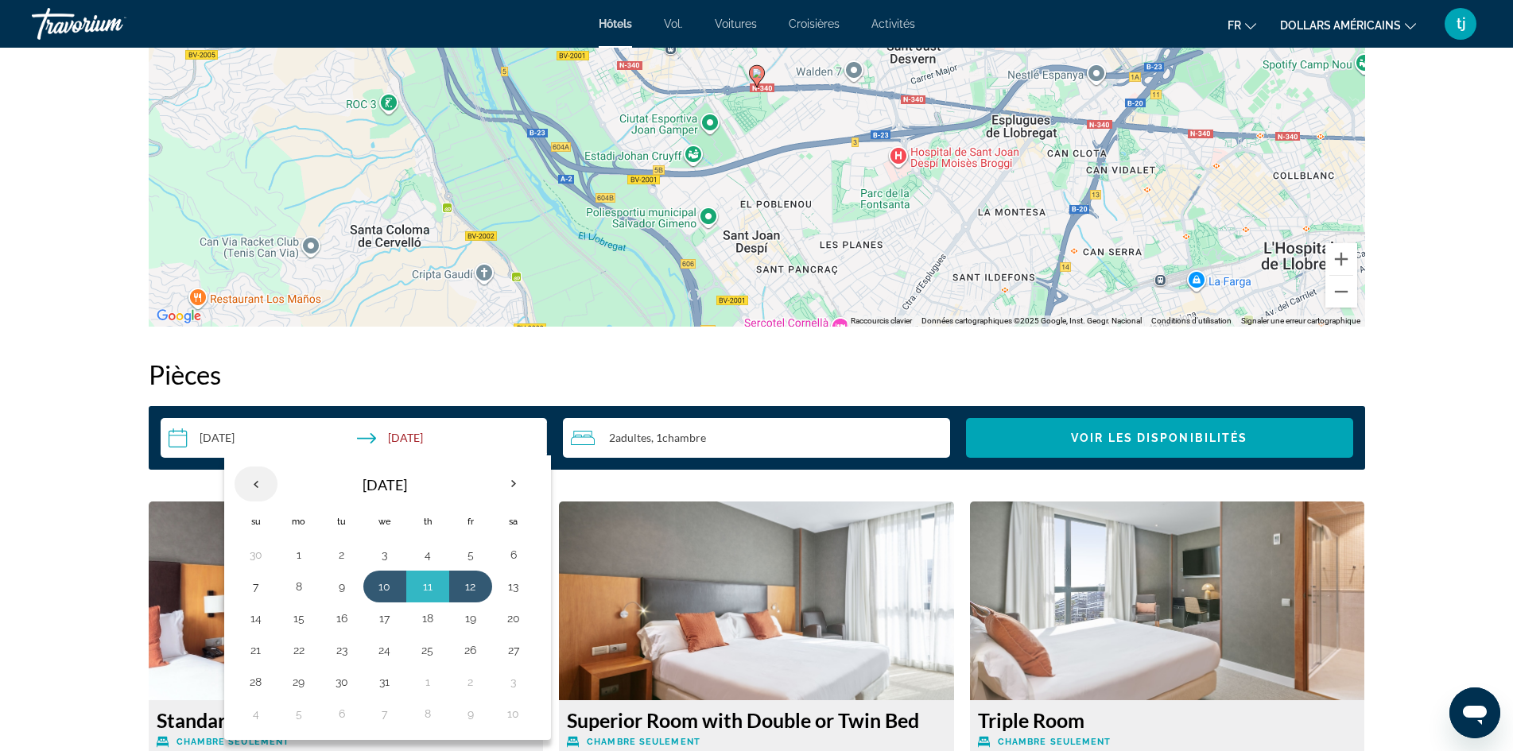
click at [246, 482] on th "Previous month" at bounding box center [256, 484] width 43 height 35
click at [468, 592] on button "7" at bounding box center [470, 587] width 25 height 22
click at [344, 617] on button "11" at bounding box center [341, 618] width 25 height 22
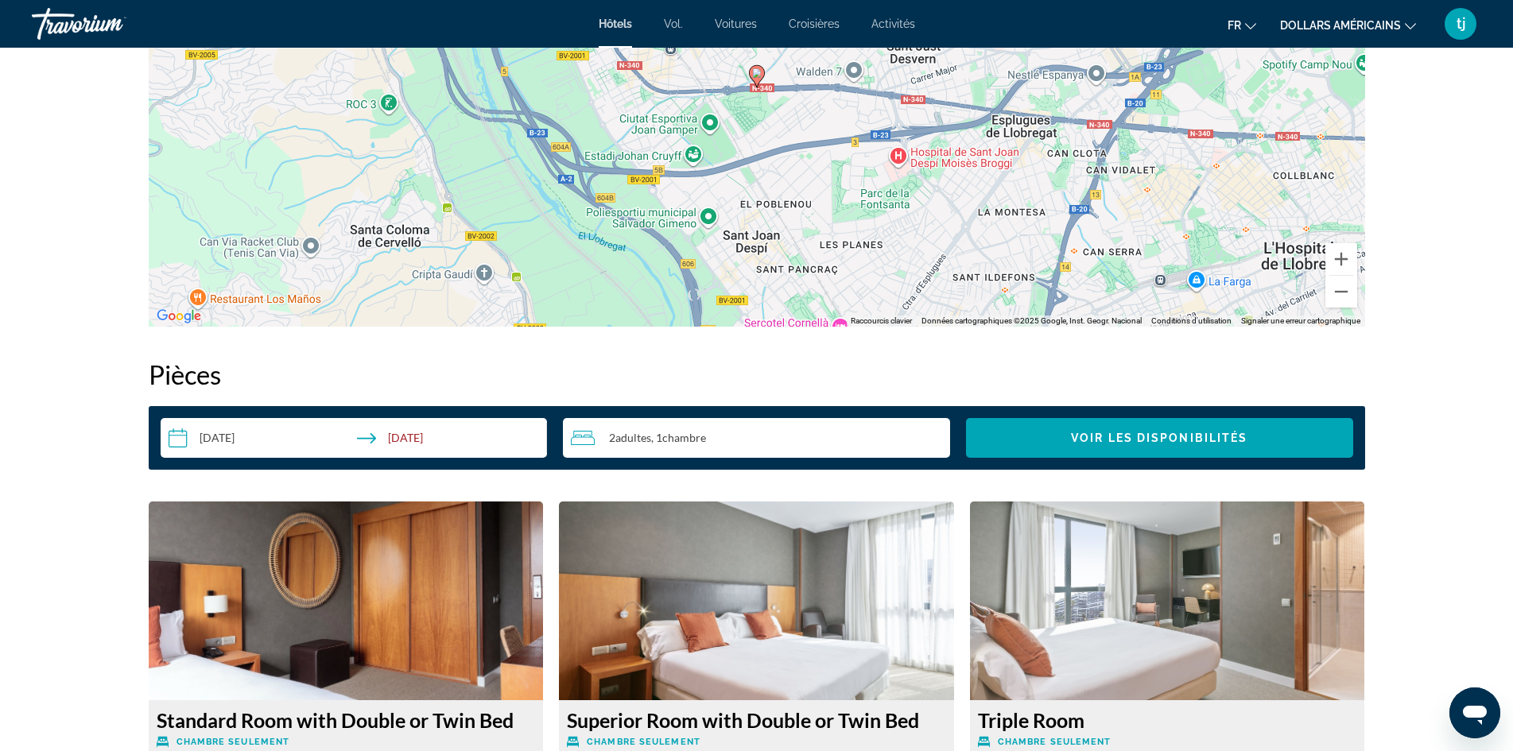
click at [399, 440] on input "**********" at bounding box center [358, 440] width 394 height 45
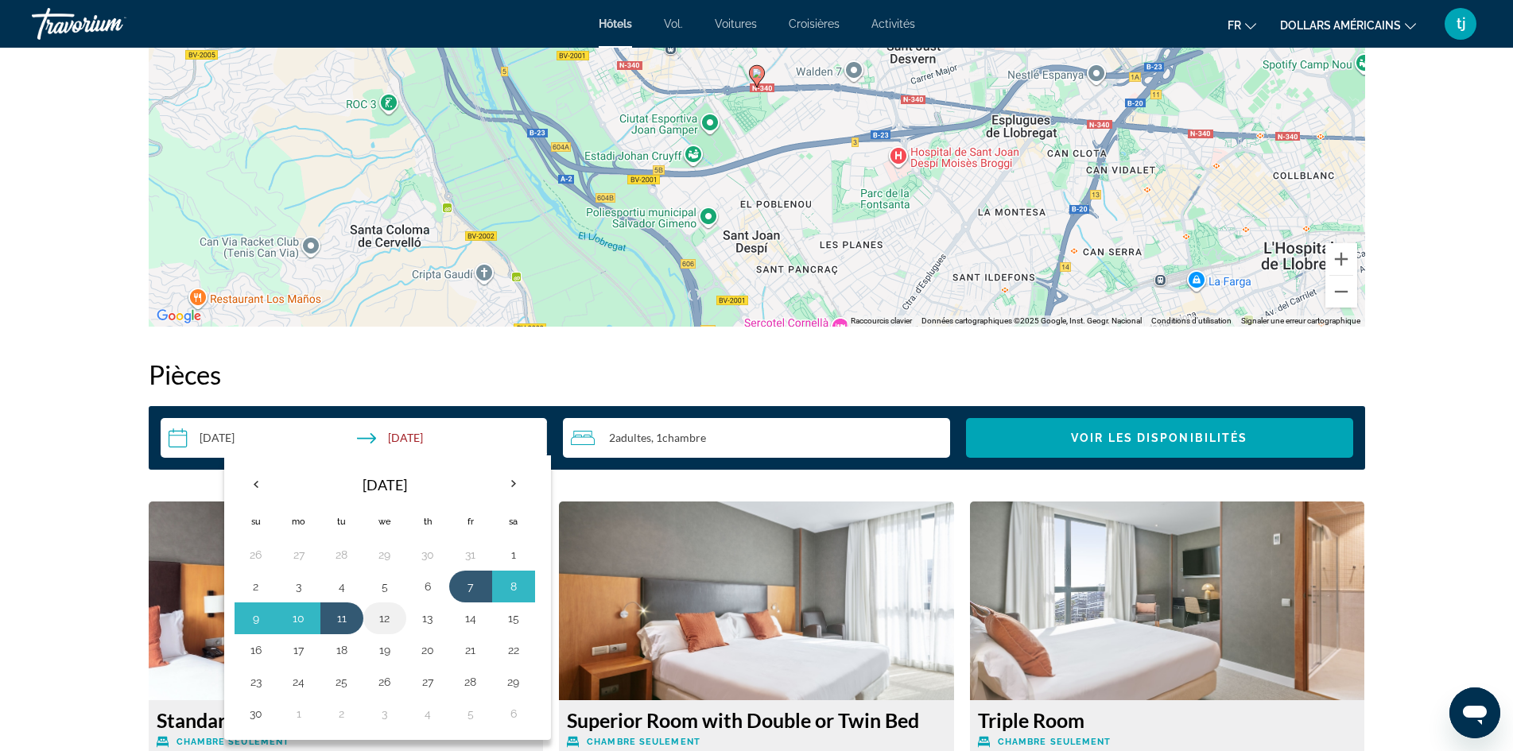
click at [378, 619] on button "12" at bounding box center [384, 618] width 25 height 22
click at [471, 584] on button "7" at bounding box center [470, 587] width 25 height 22
type input "**********"
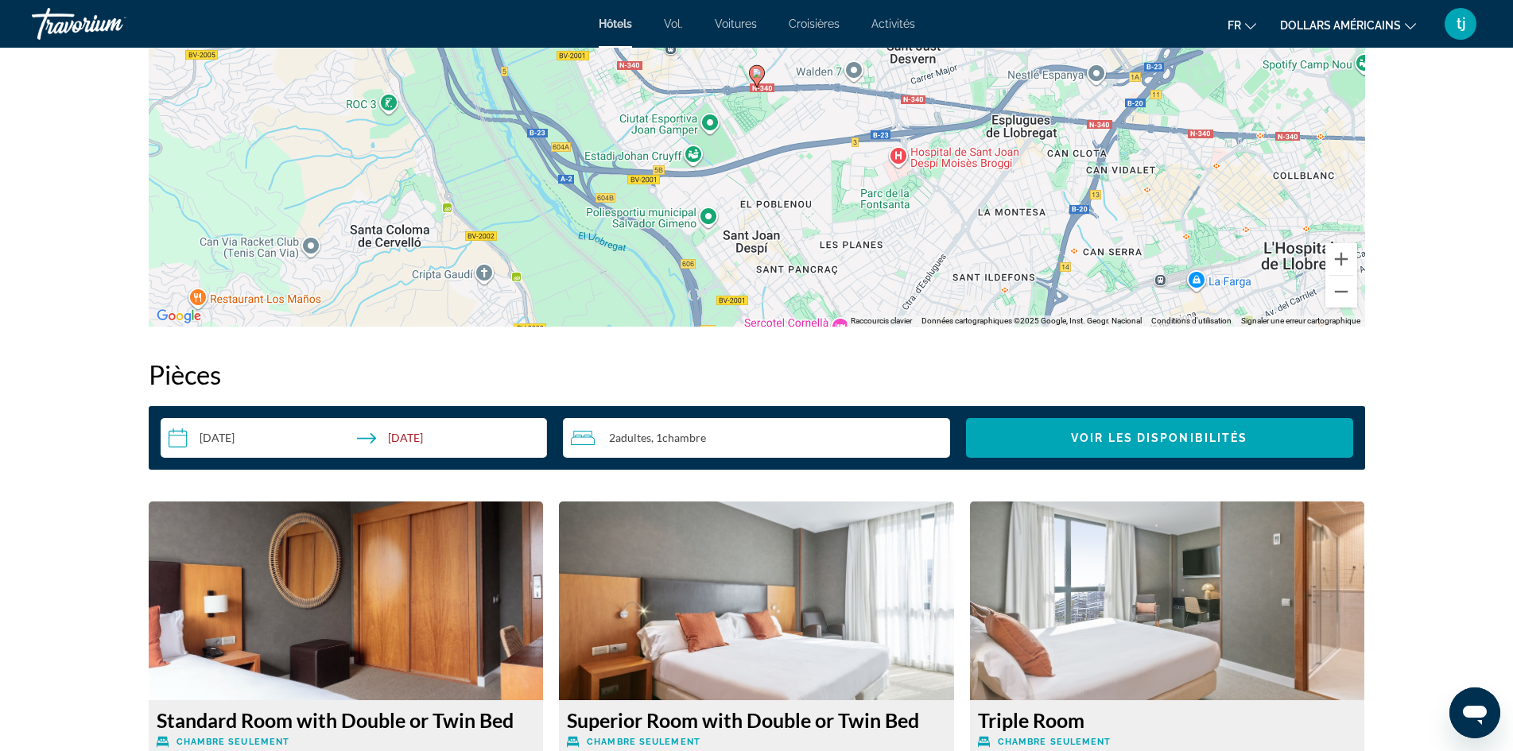
click at [351, 432] on input "**********" at bounding box center [358, 440] width 394 height 45
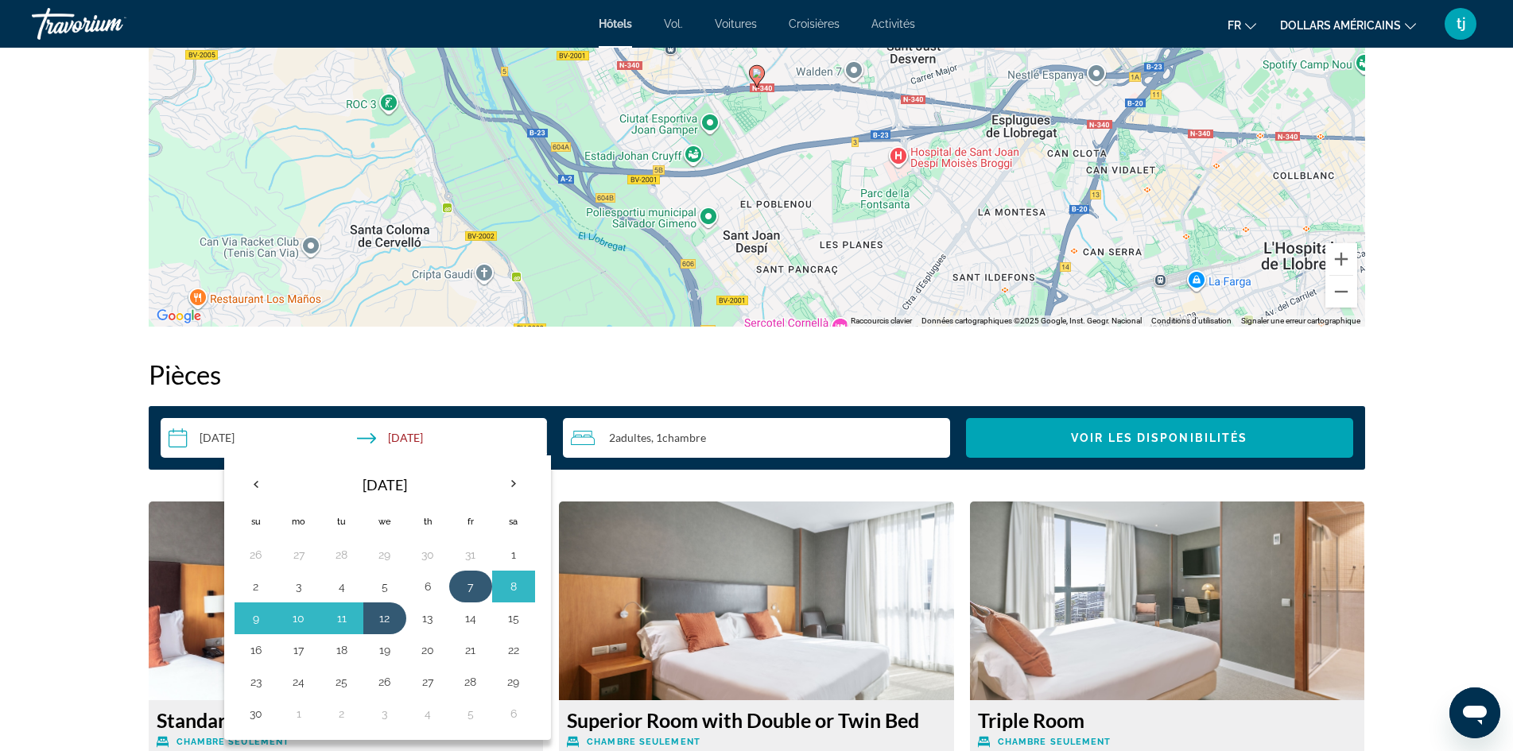
click at [480, 583] on button "7" at bounding box center [470, 587] width 25 height 22
click at [386, 623] on button "12" at bounding box center [384, 618] width 25 height 22
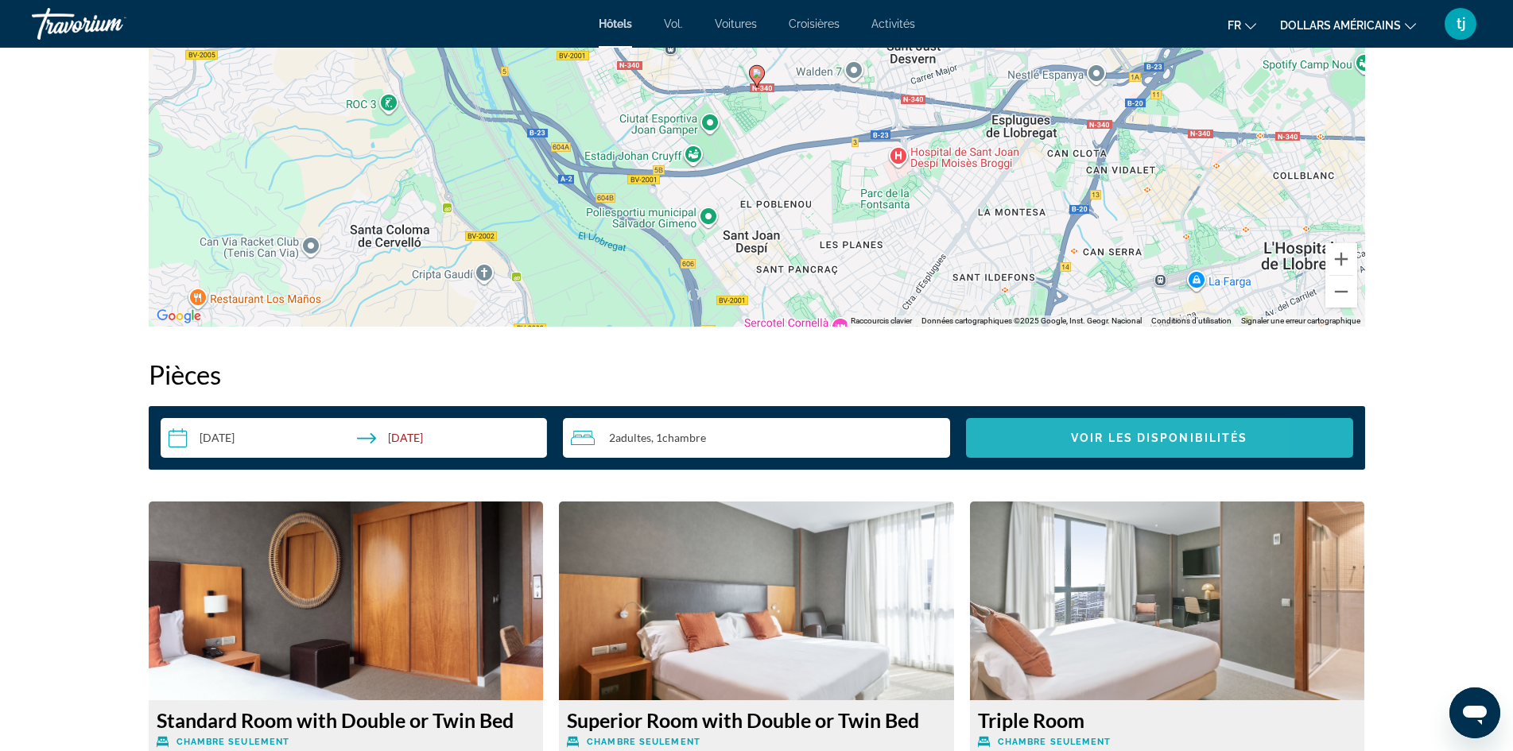
click at [1015, 437] on span "Search widget" at bounding box center [1159, 438] width 387 height 38
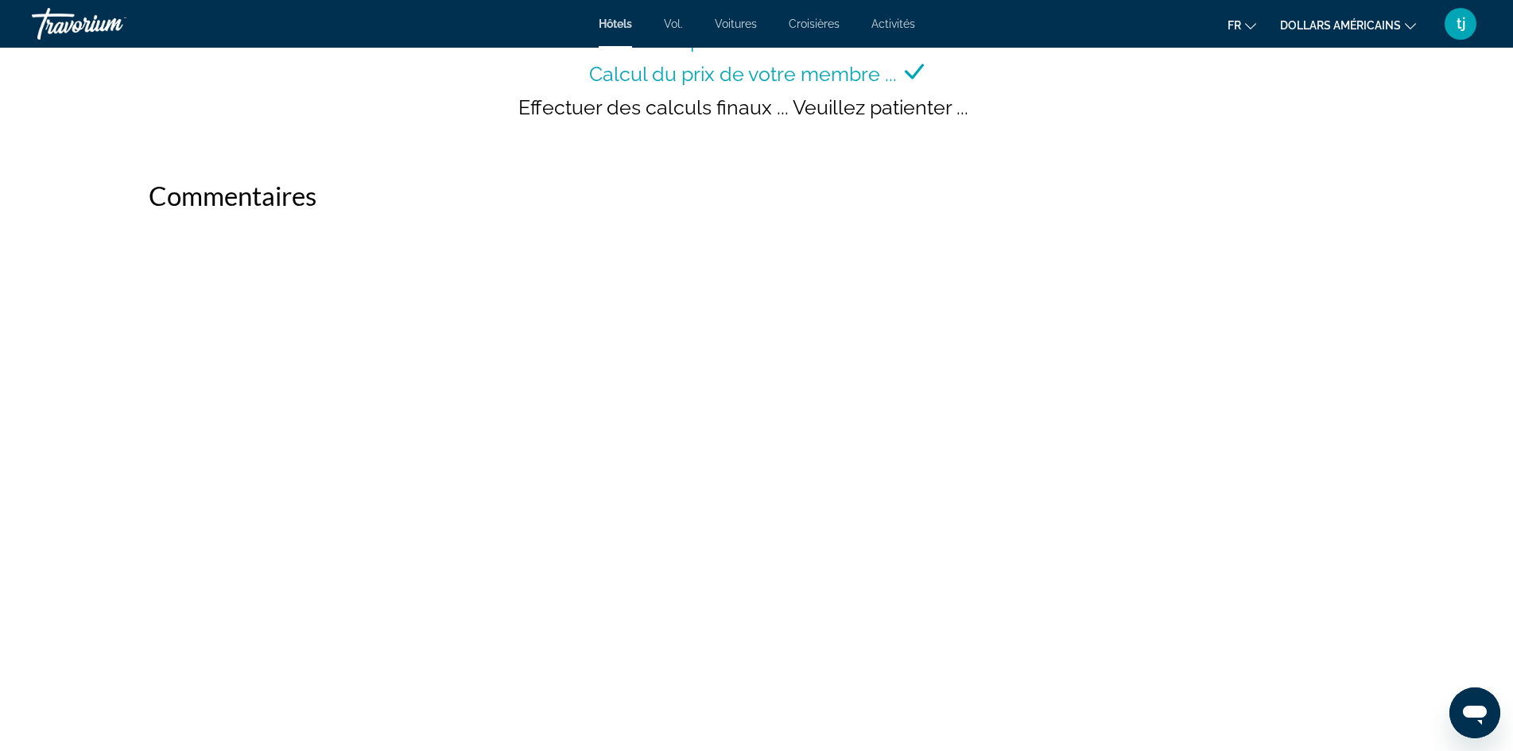
scroll to position [2092, 0]
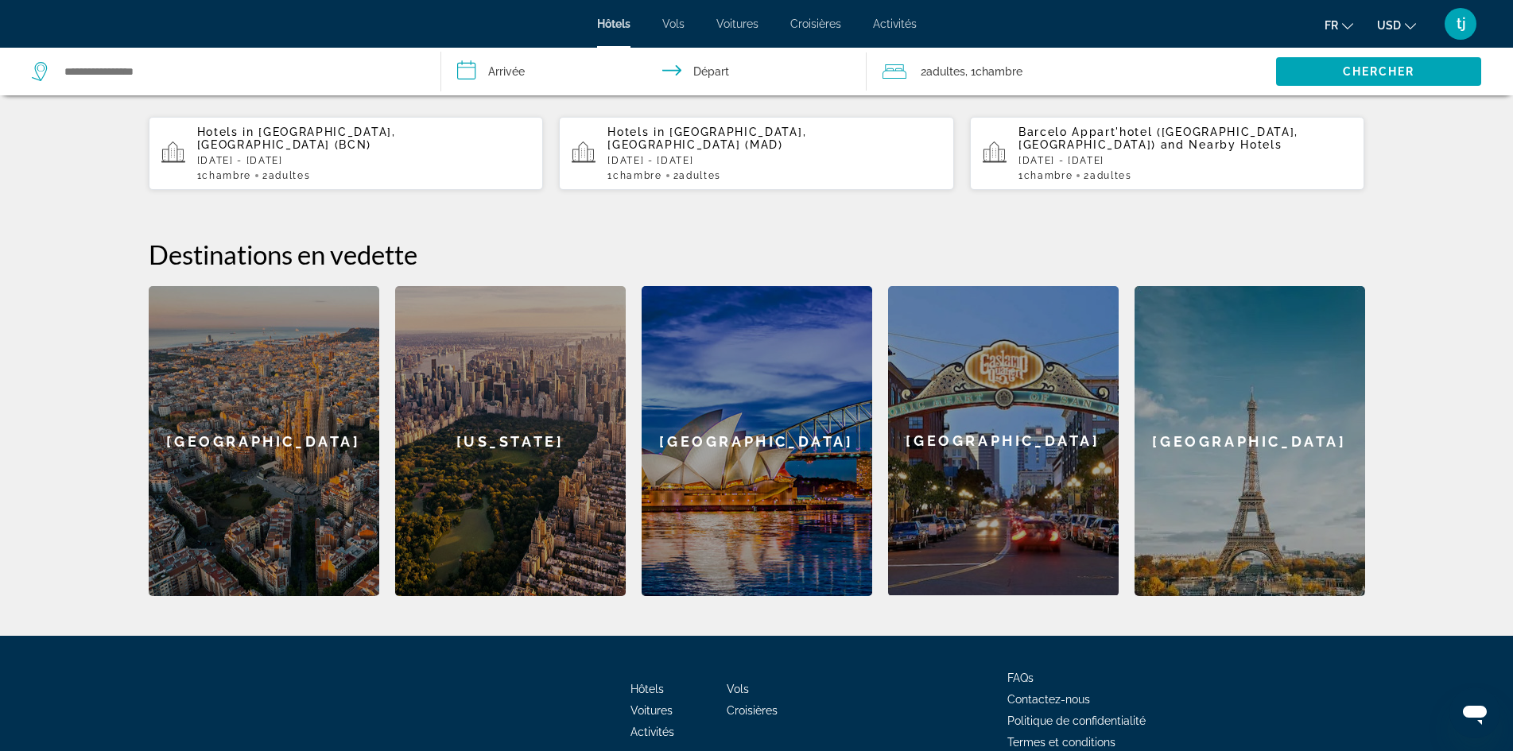
scroll to position [557, 0]
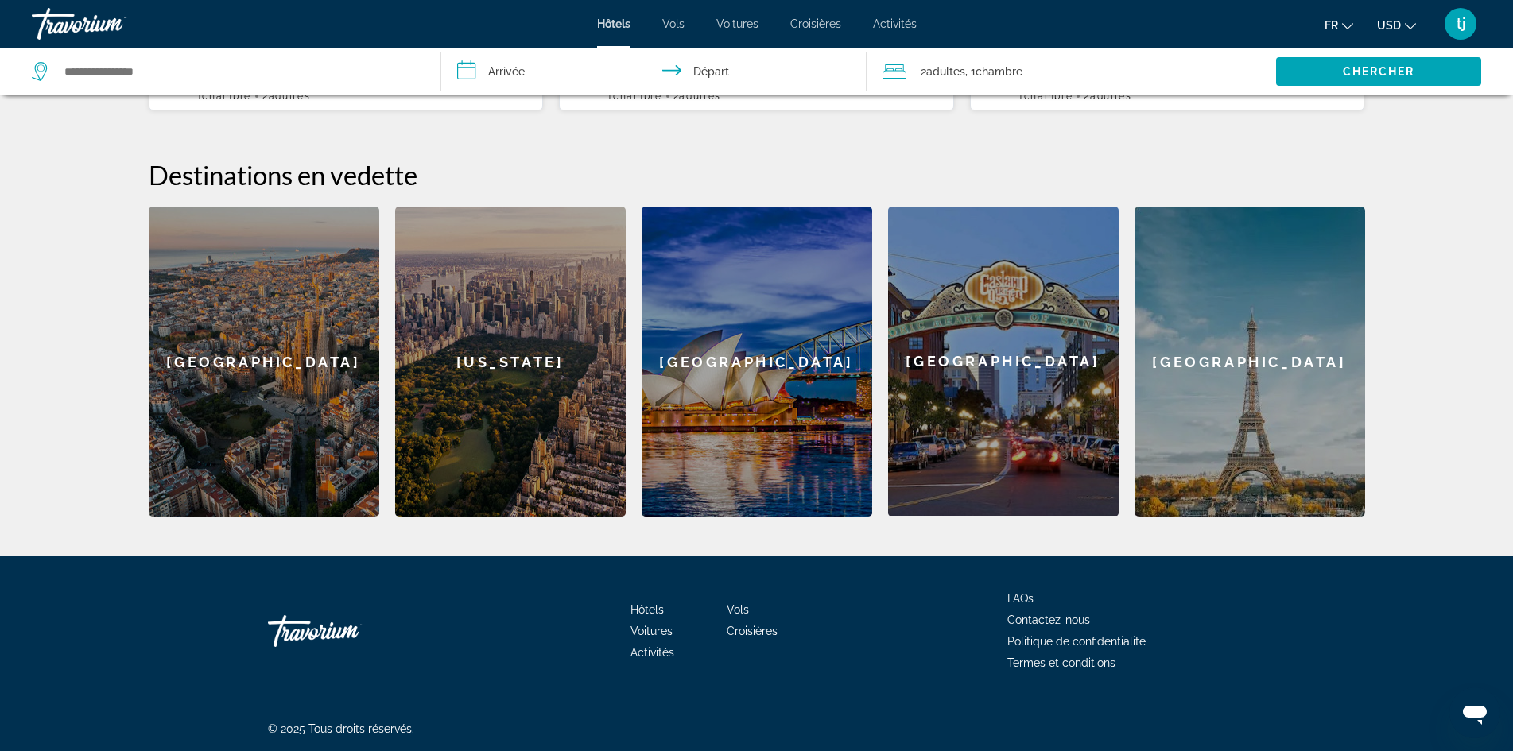
click at [273, 405] on div "[GEOGRAPHIC_DATA]" at bounding box center [264, 362] width 231 height 310
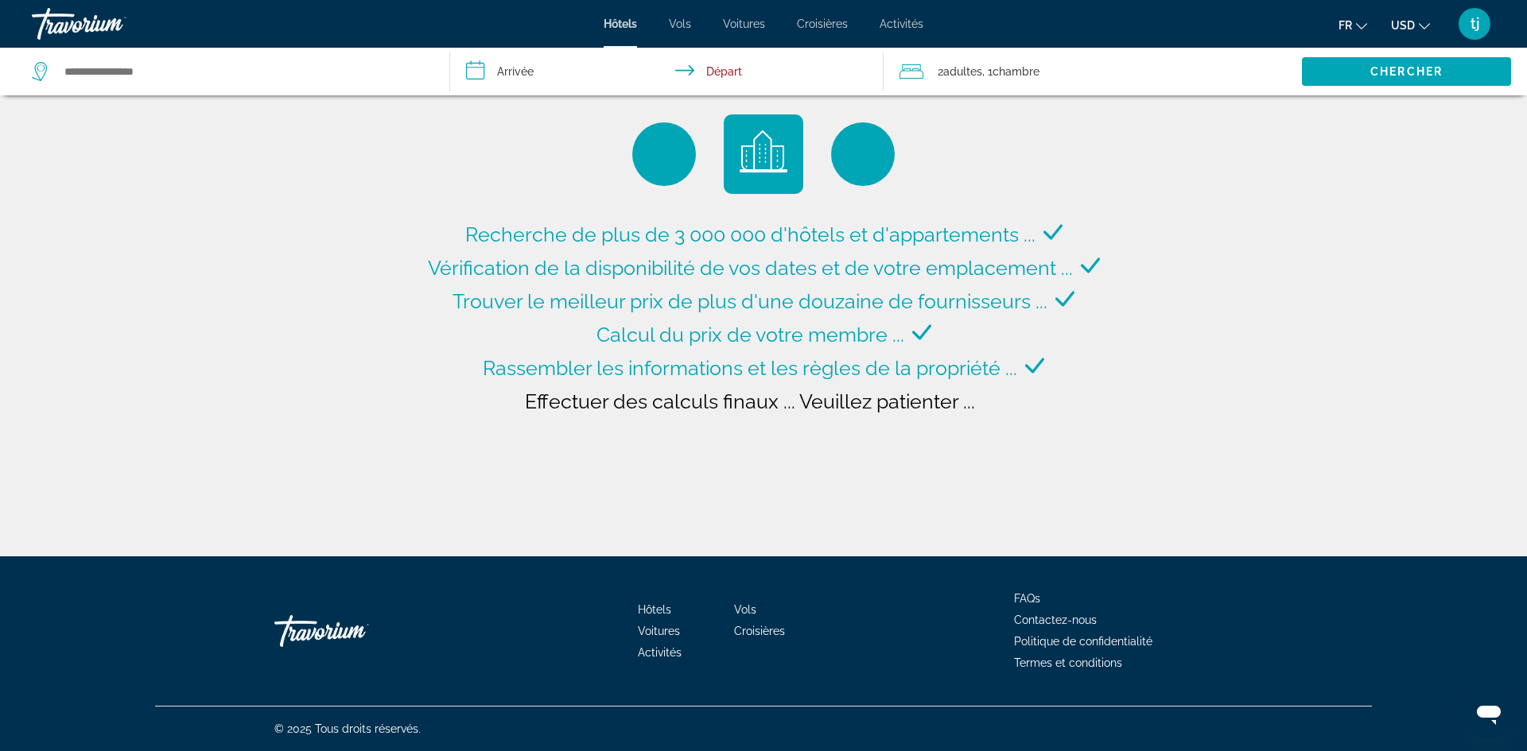
type input "**********"
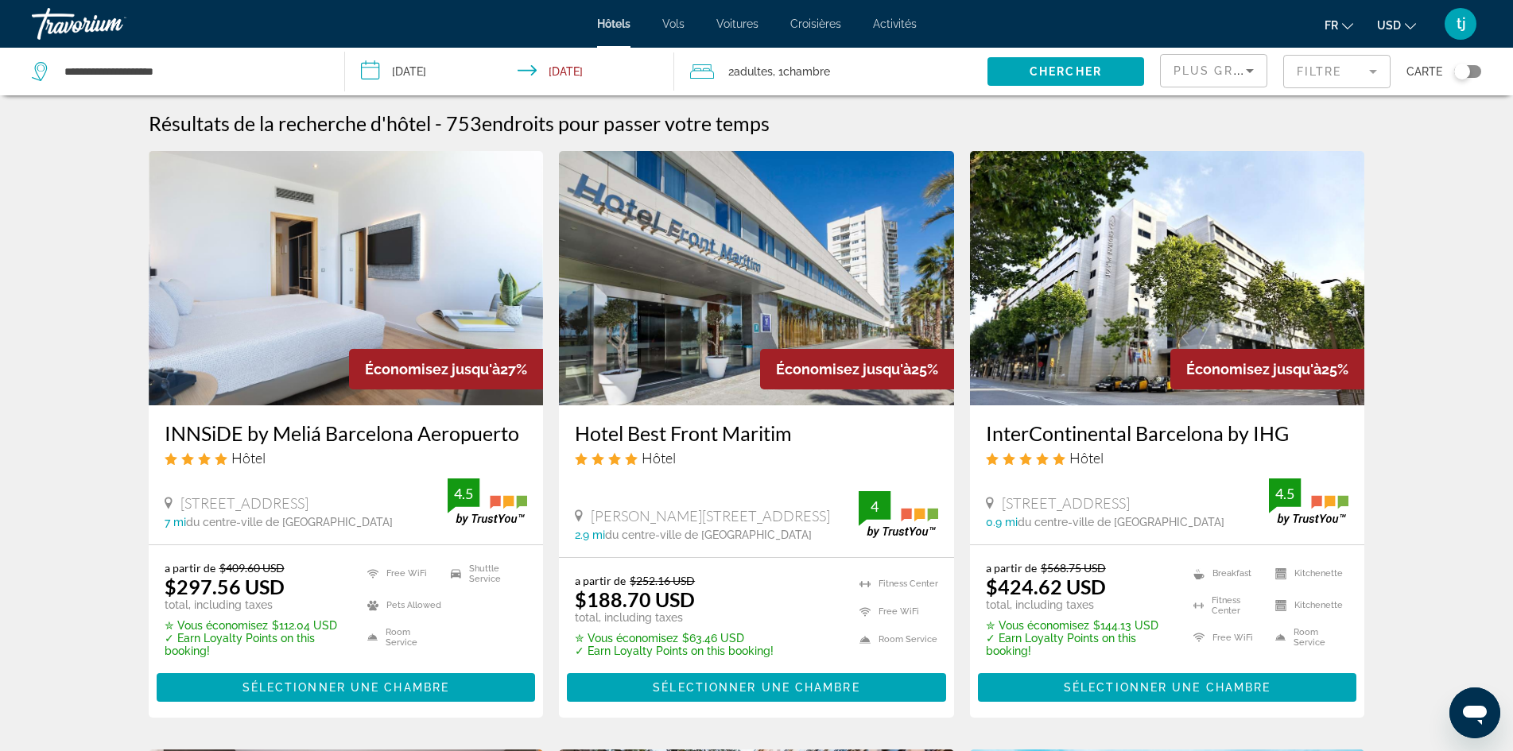
click at [273, 406] on div "INNSiDE by Meliá Barcelona Aeropuerto Hôtel Plaça Del Pla De L'estany 1 2, El P…" at bounding box center [346, 475] width 395 height 139
click at [416, 70] on input "**********" at bounding box center [513, 74] width 336 height 52
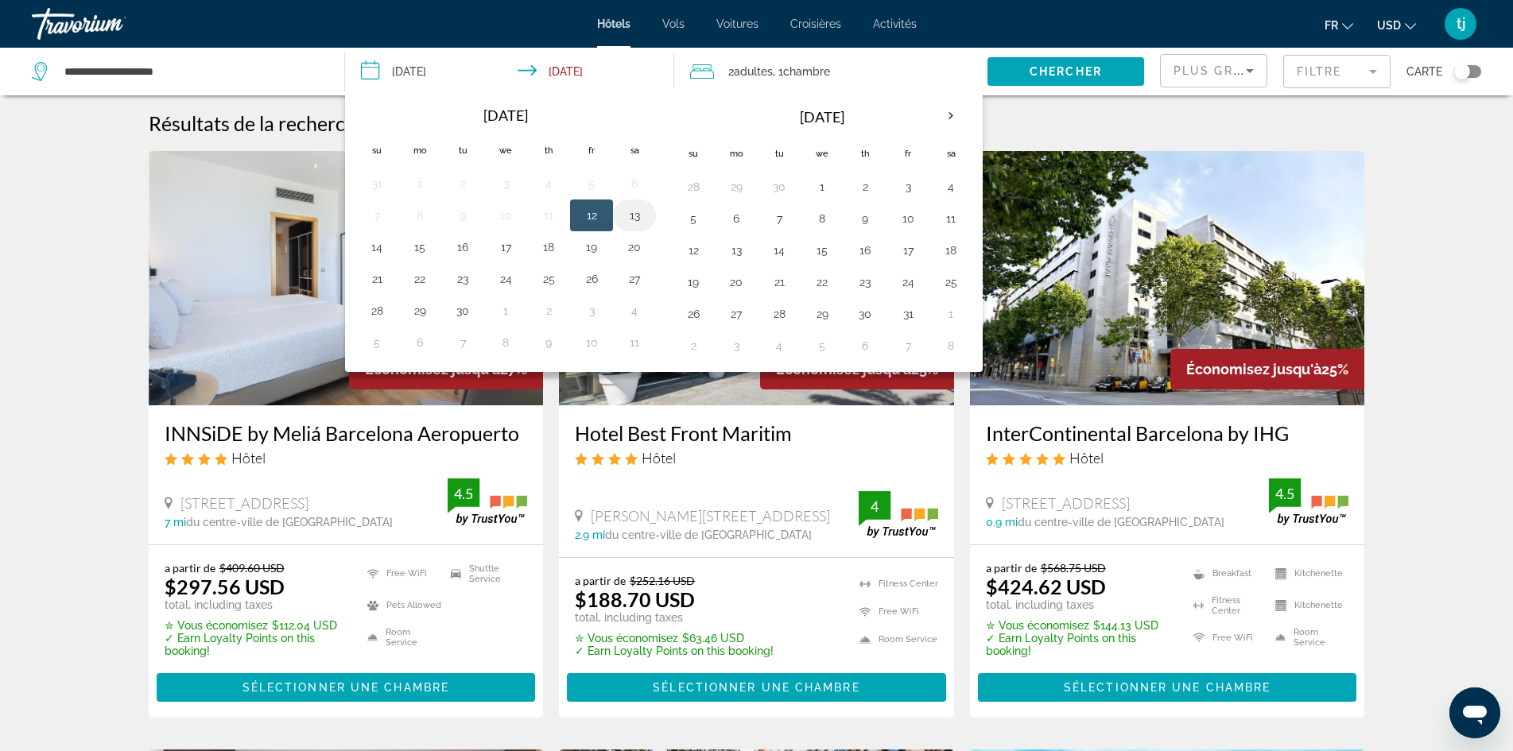
click at [638, 221] on button "13" at bounding box center [634, 215] width 25 height 22
click at [514, 249] on button "17" at bounding box center [505, 247] width 25 height 22
type input "**********"
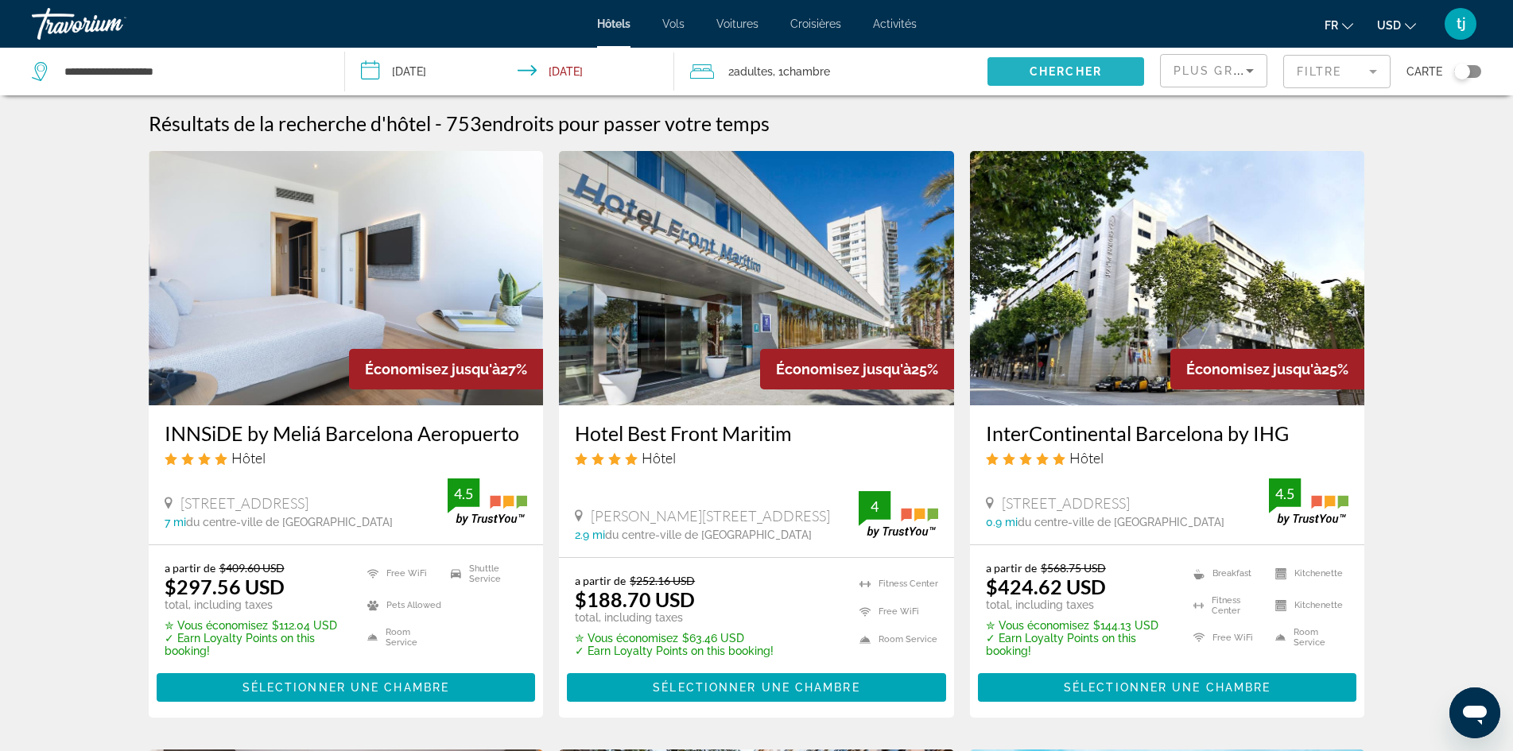
click at [1031, 75] on span "Chercher" at bounding box center [1066, 71] width 72 height 13
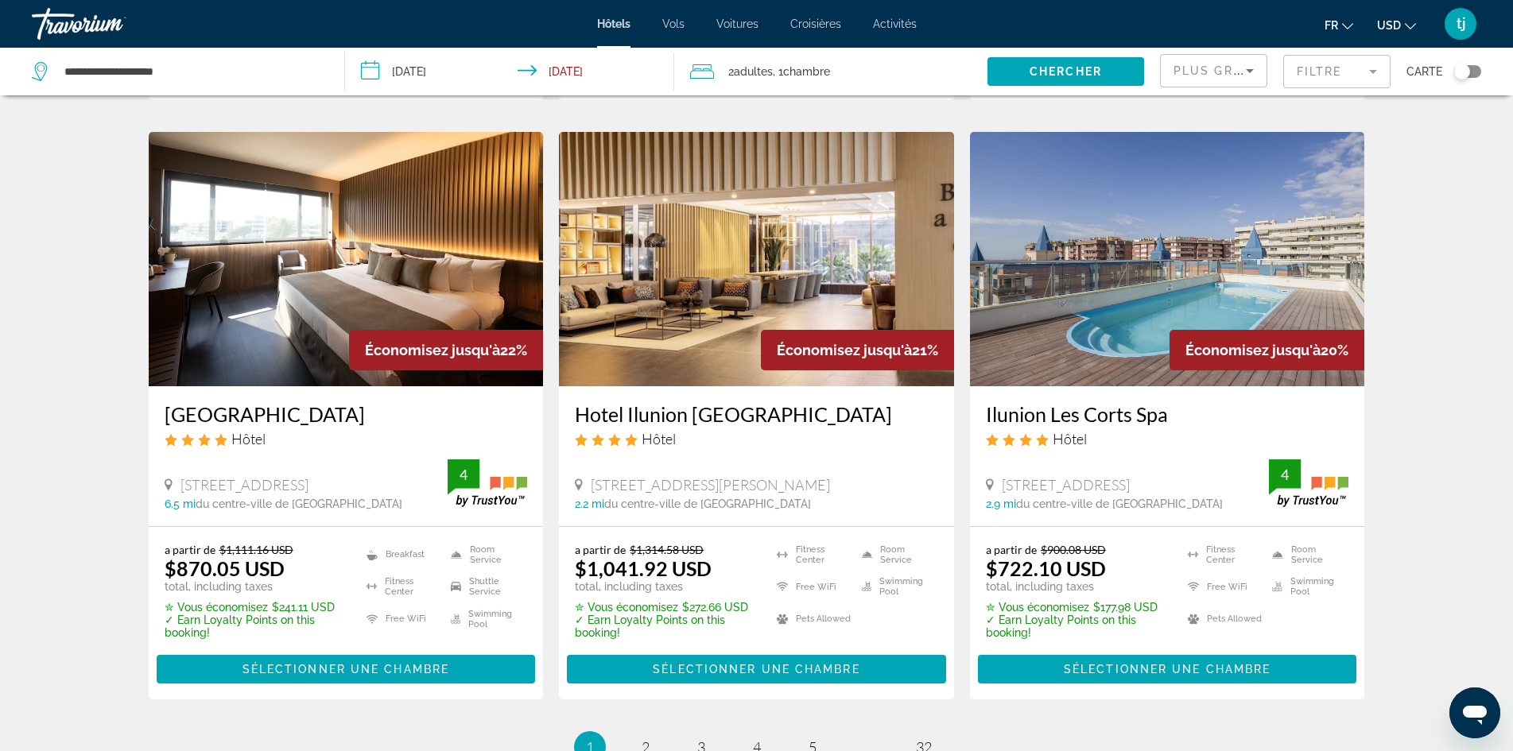
scroll to position [2068, 0]
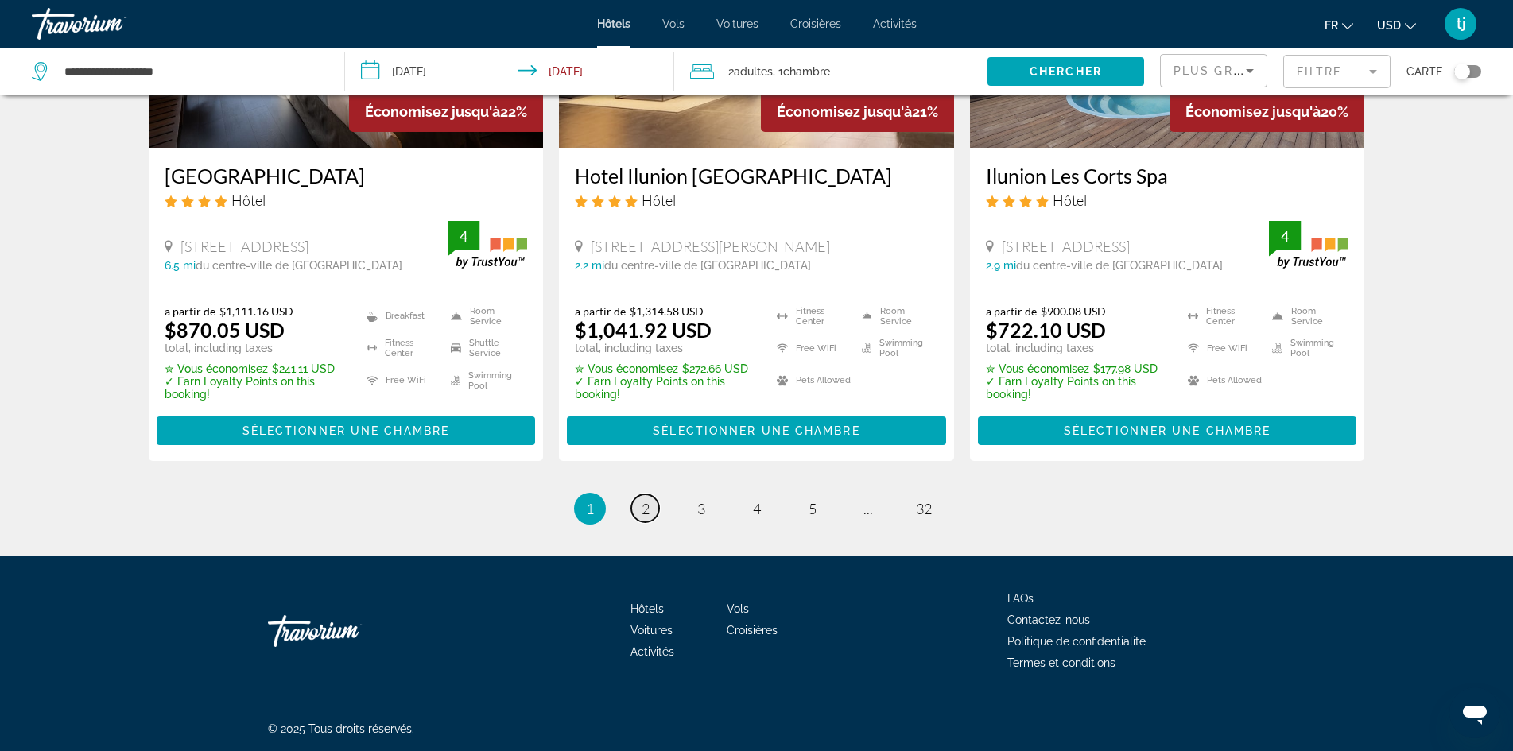
click at [647, 510] on span "2" at bounding box center [646, 508] width 8 height 17
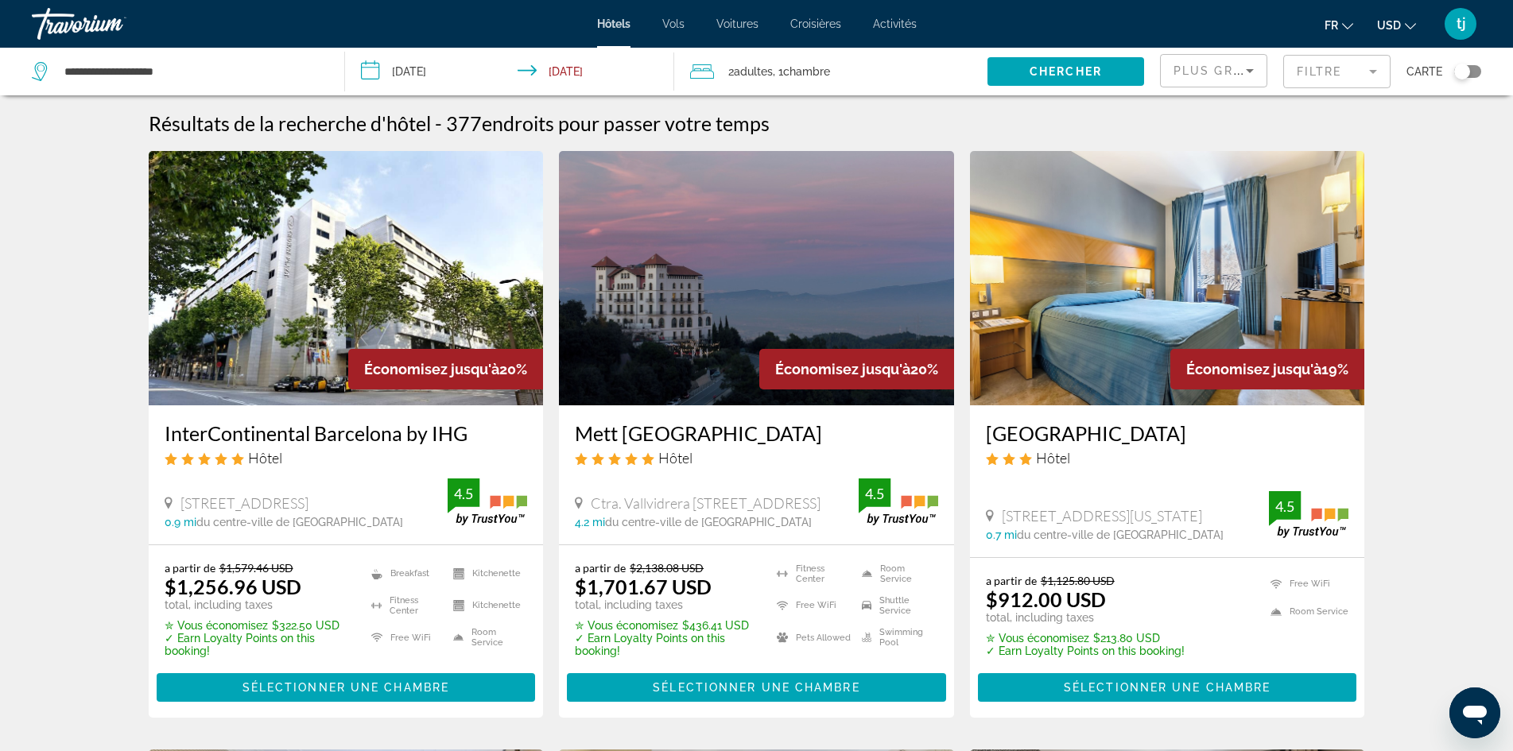
click at [1236, 66] on span "Plus grandes économies" at bounding box center [1269, 70] width 190 height 13
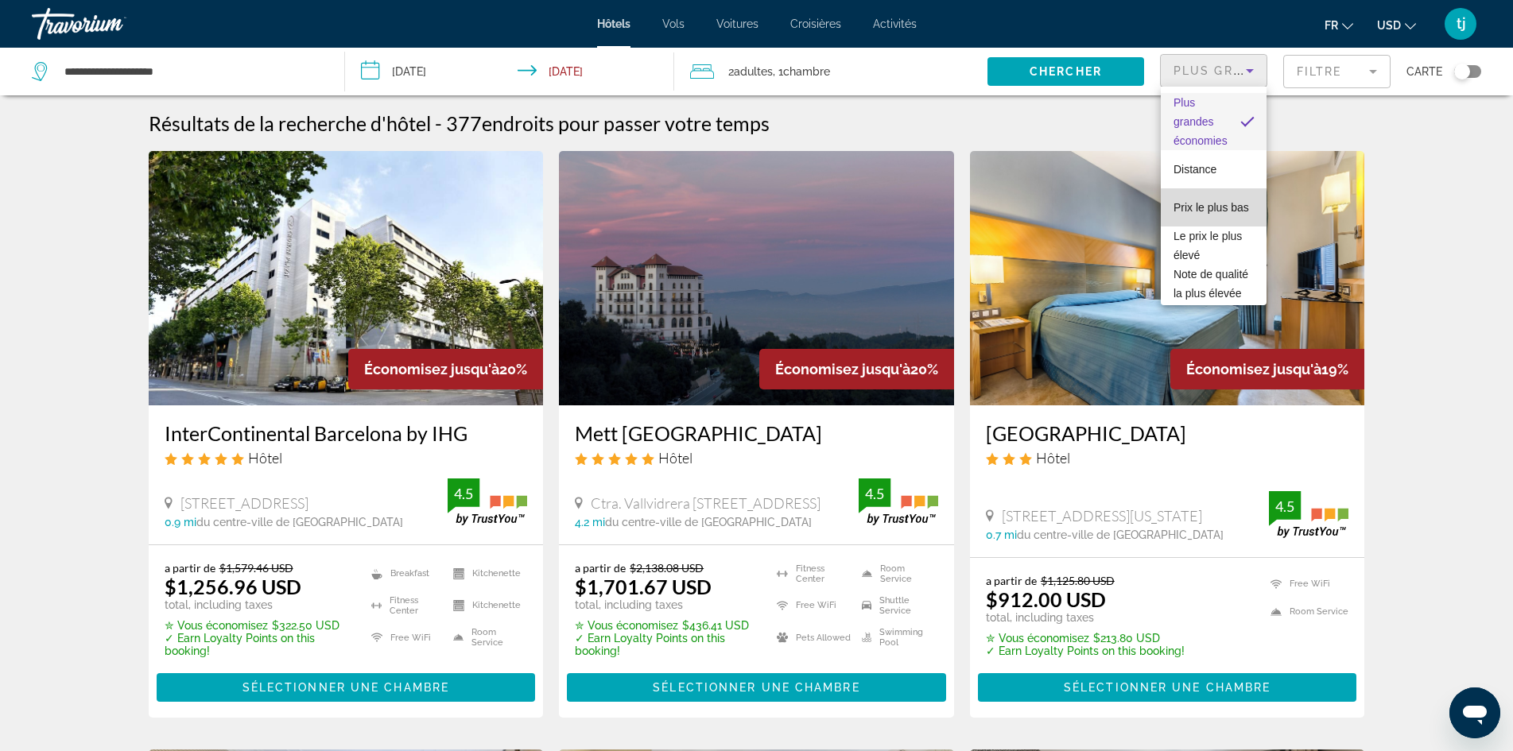
click at [1216, 210] on span "Prix le plus bas" at bounding box center [1212, 207] width 76 height 19
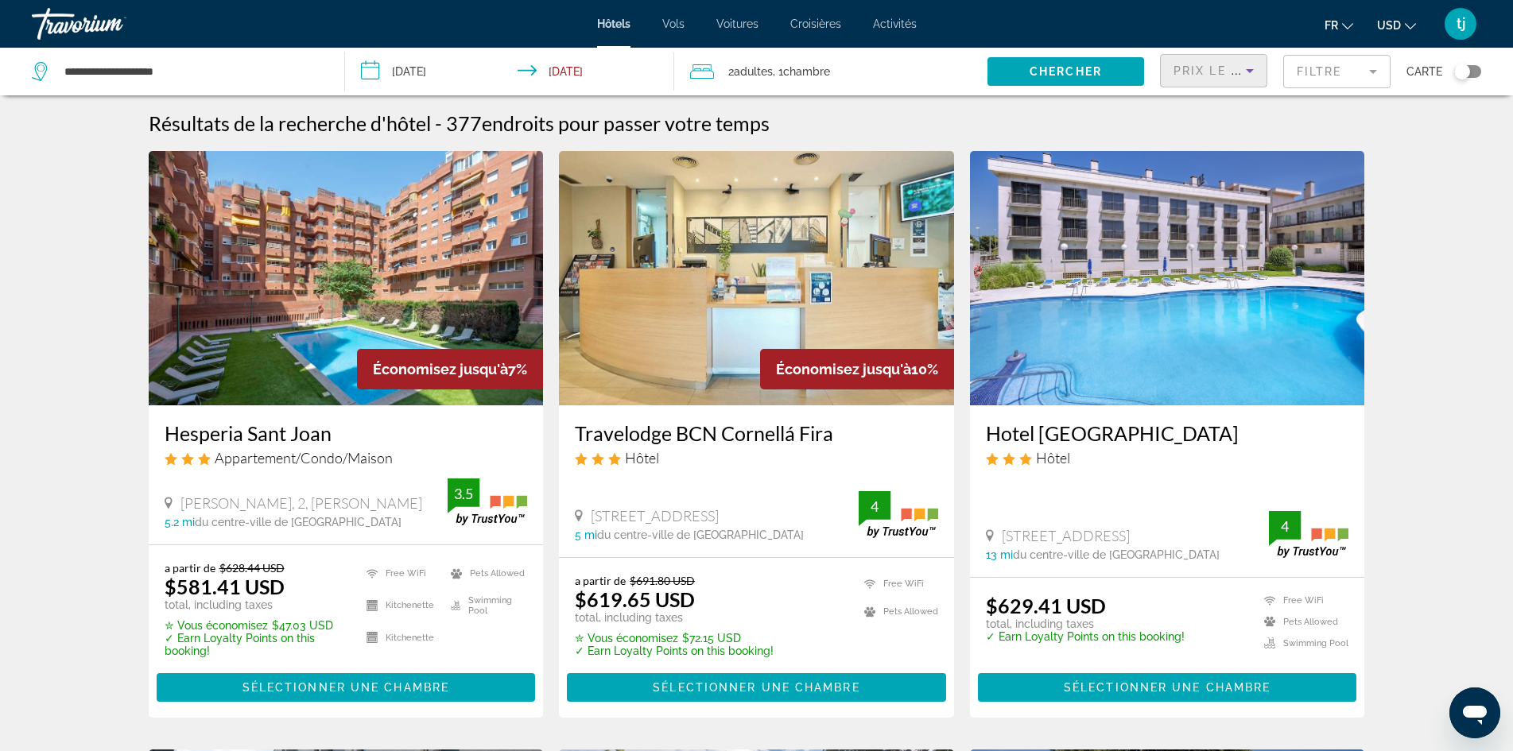
click at [341, 309] on img "Main content" at bounding box center [346, 278] width 395 height 254
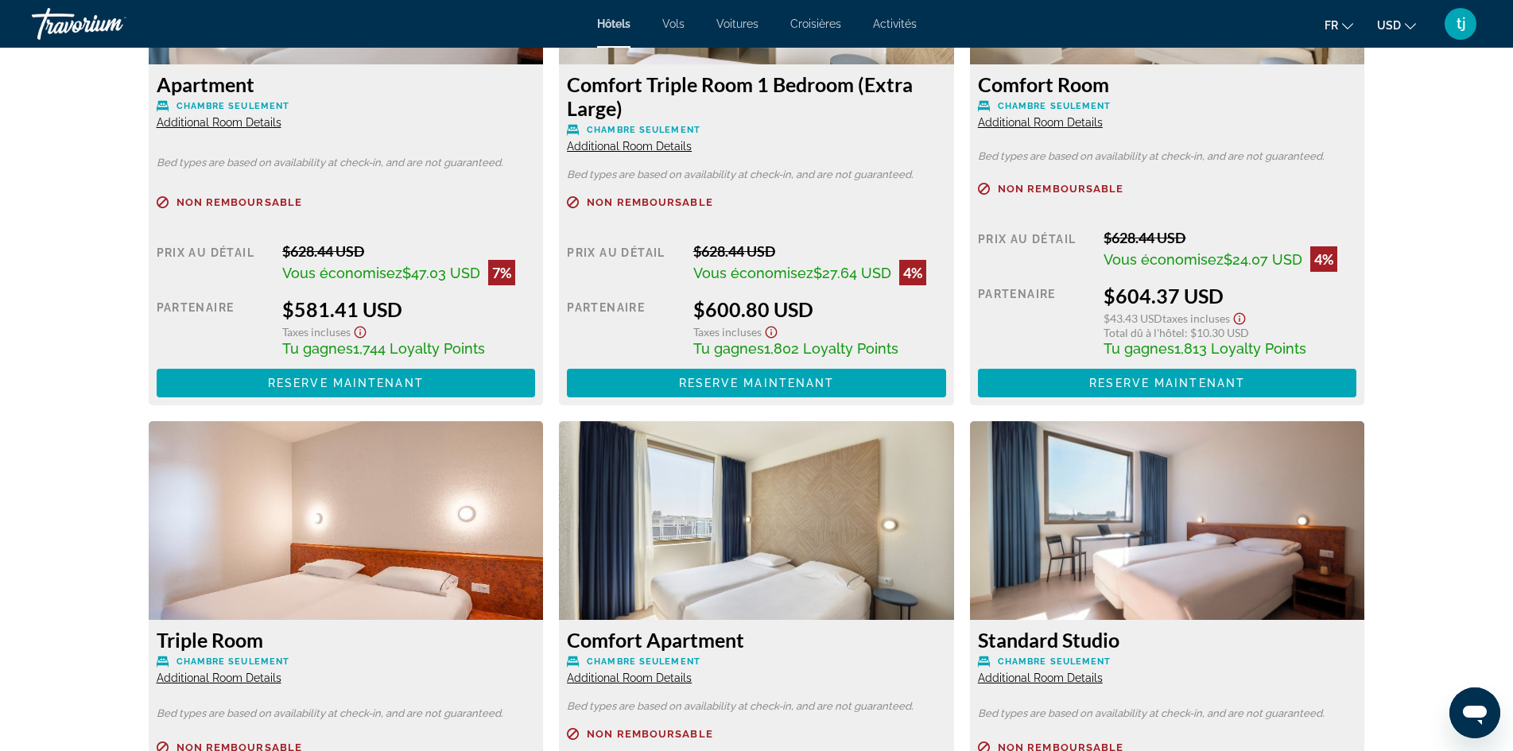
scroll to position [2544, 0]
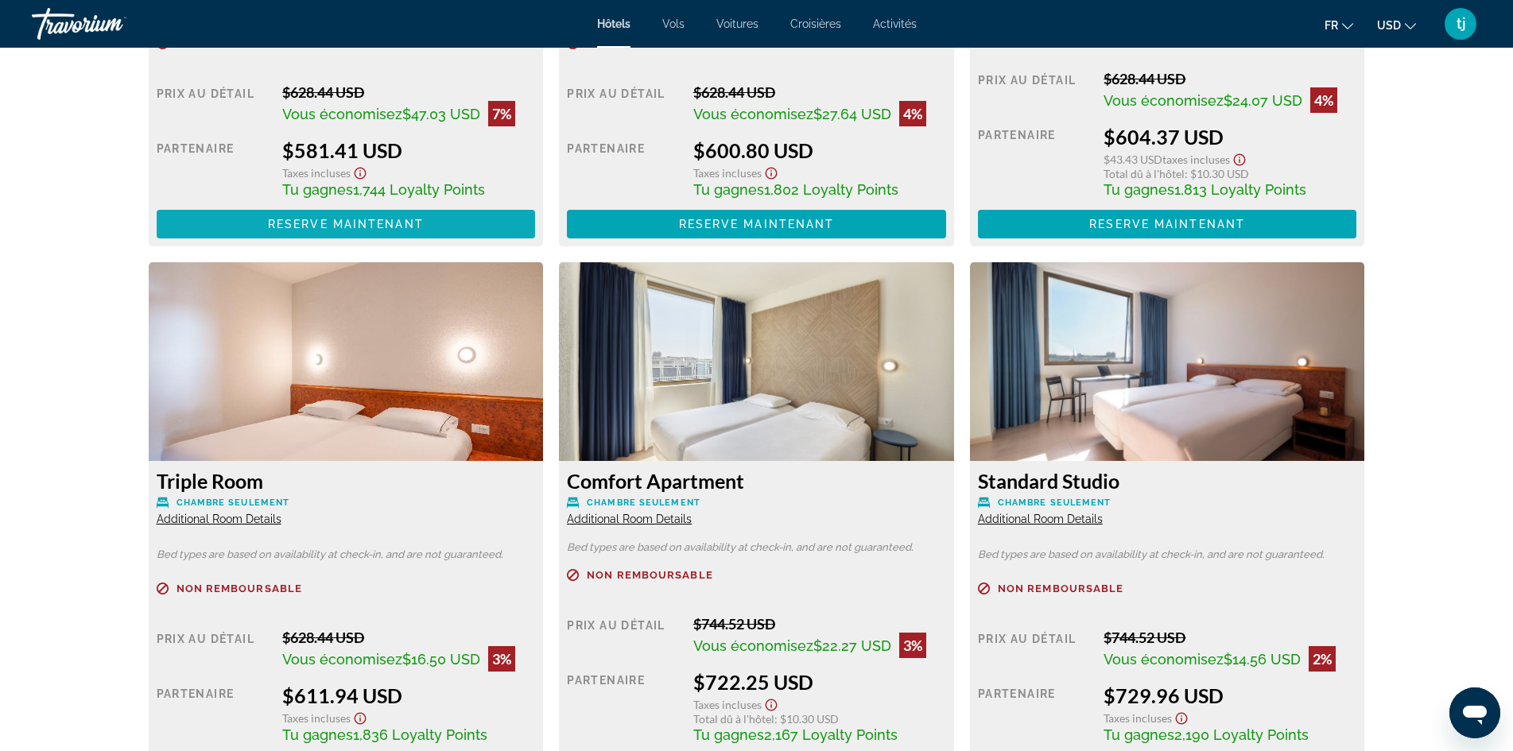
click at [361, 221] on span "Reserve maintenant" at bounding box center [346, 224] width 156 height 13
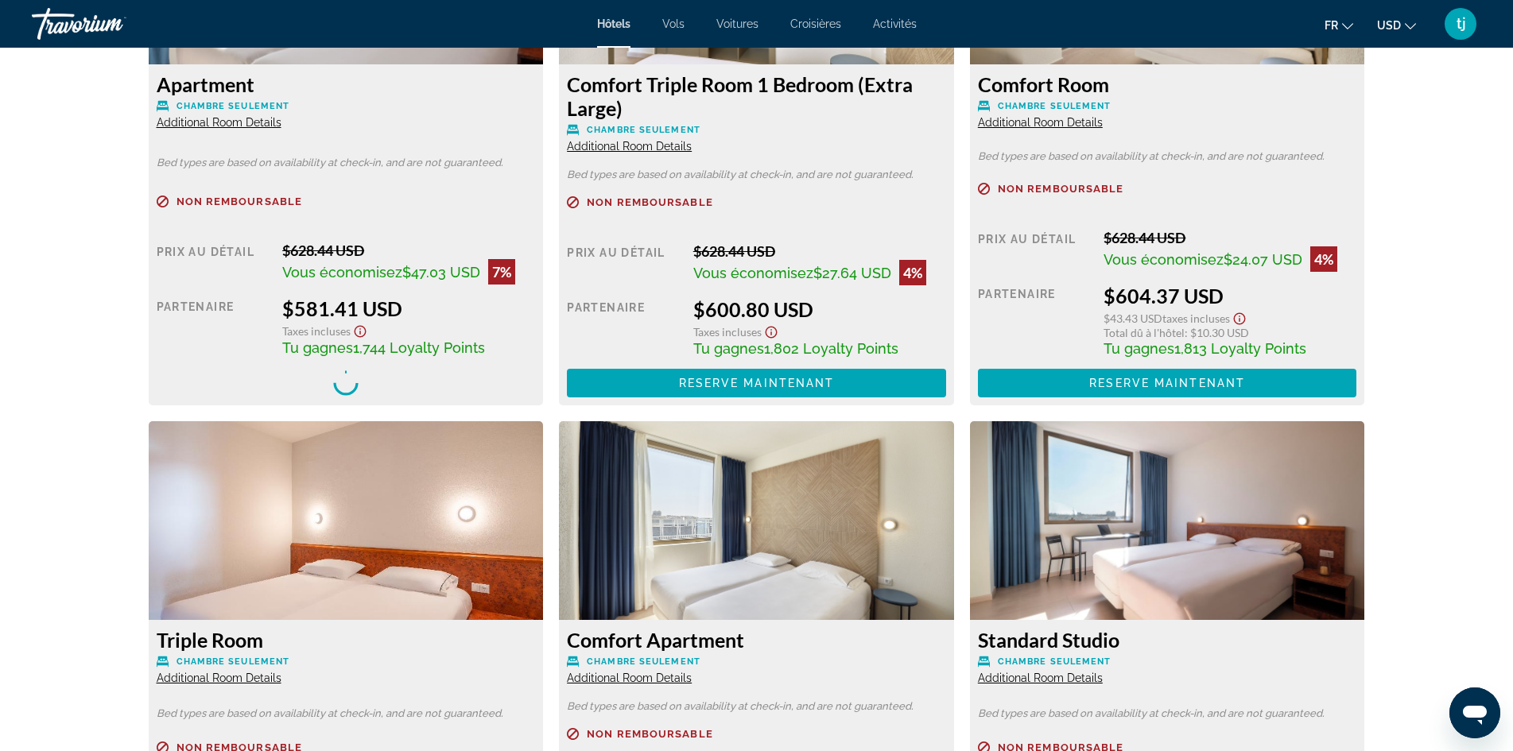
scroll to position [2147, 0]
